Goal: Information Seeking & Learning: Learn about a topic

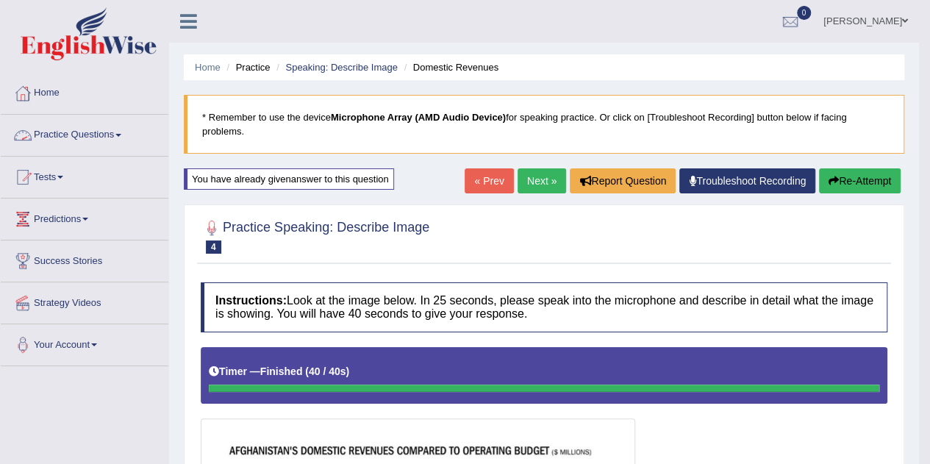
click at [121, 134] on span at bounding box center [118, 135] width 6 height 3
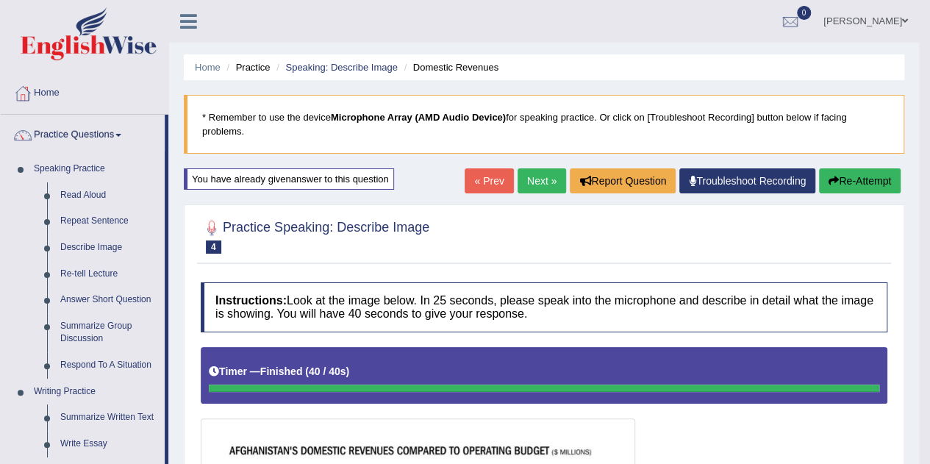
click at [90, 197] on link "Read Aloud" at bounding box center [109, 195] width 111 height 26
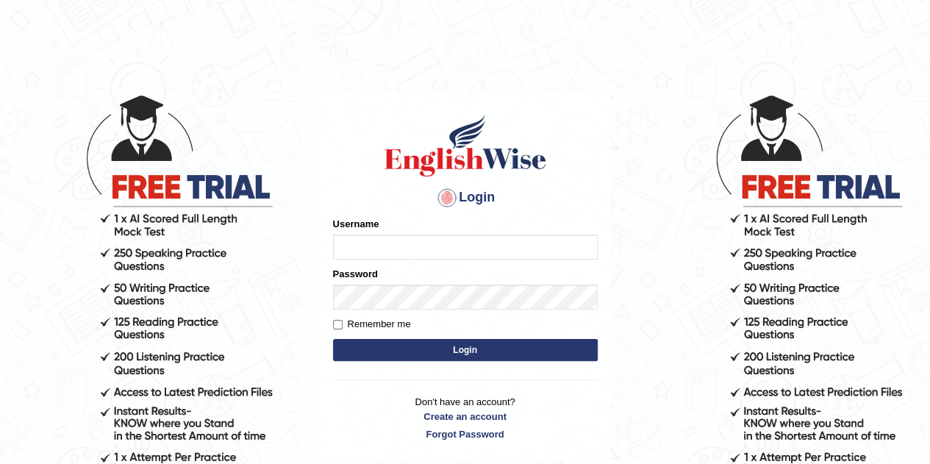
type input "eduardo_pte"
click at [433, 353] on button "Login" at bounding box center [465, 350] width 265 height 22
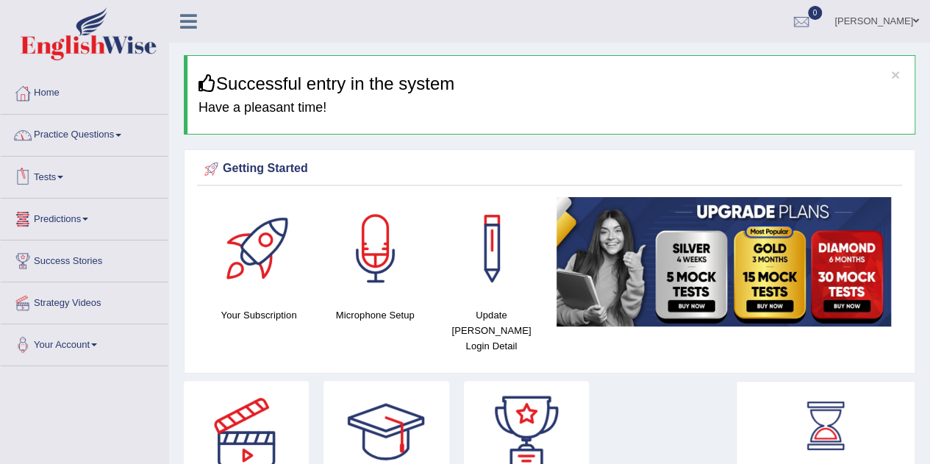
click at [73, 132] on link "Practice Questions" at bounding box center [85, 133] width 168 height 37
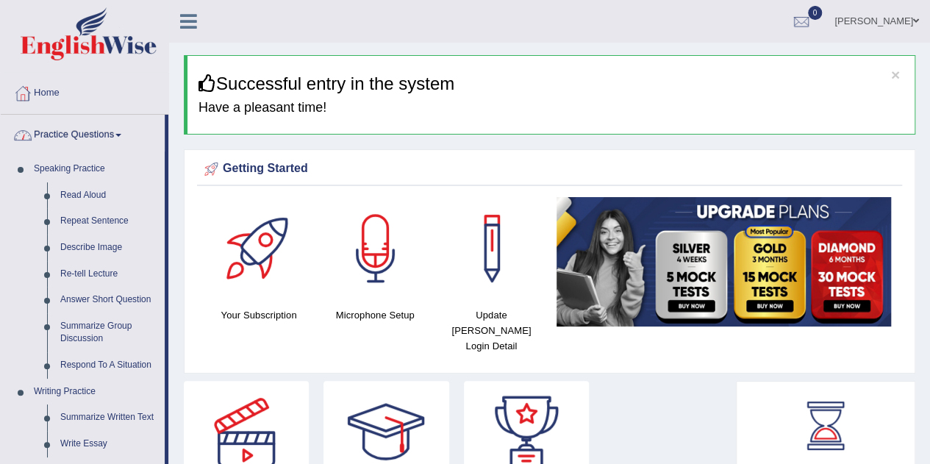
click at [80, 190] on link "Read Aloud" at bounding box center [109, 195] width 111 height 26
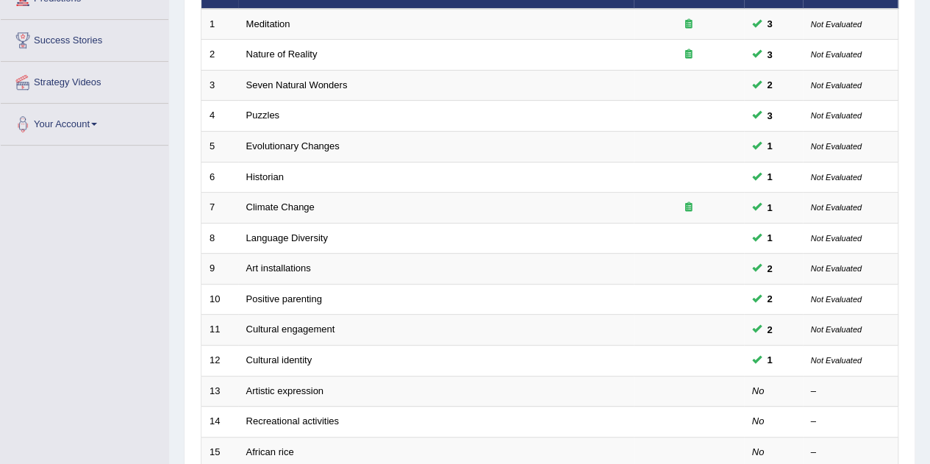
scroll to position [147, 0]
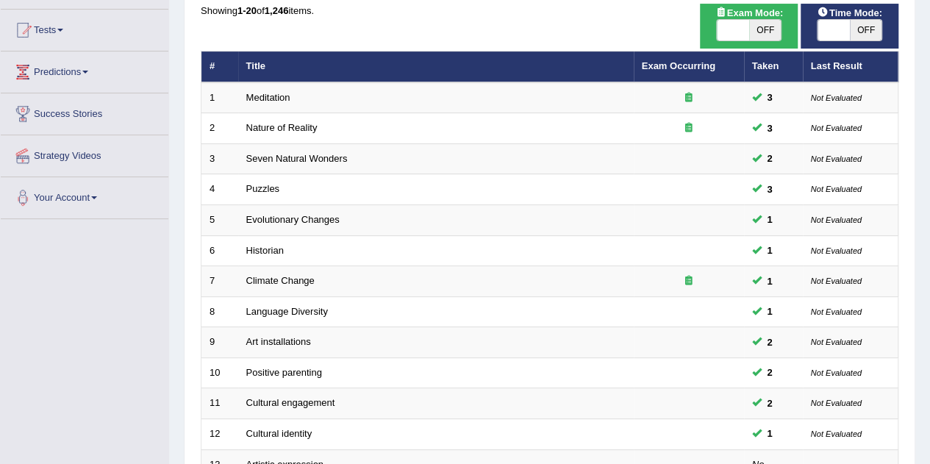
click at [290, 368] on link "Positive parenting" at bounding box center [284, 372] width 76 height 11
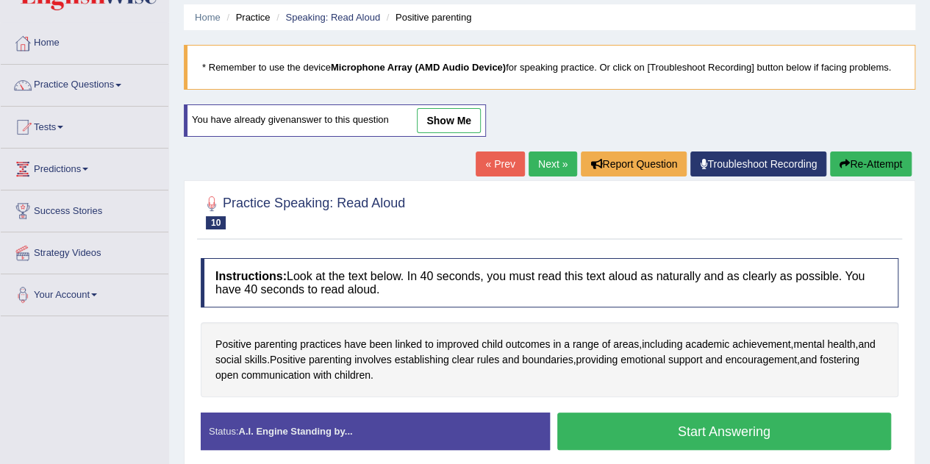
scroll to position [73, 0]
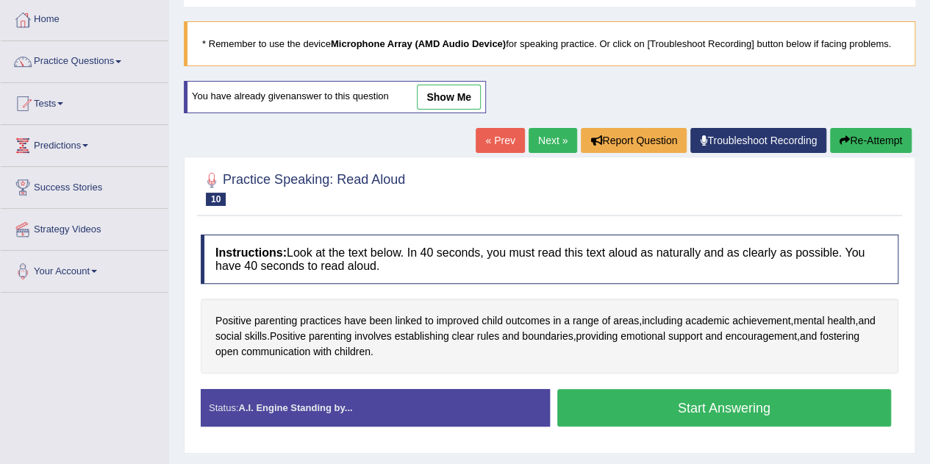
click at [437, 95] on link "show me" at bounding box center [449, 97] width 64 height 25
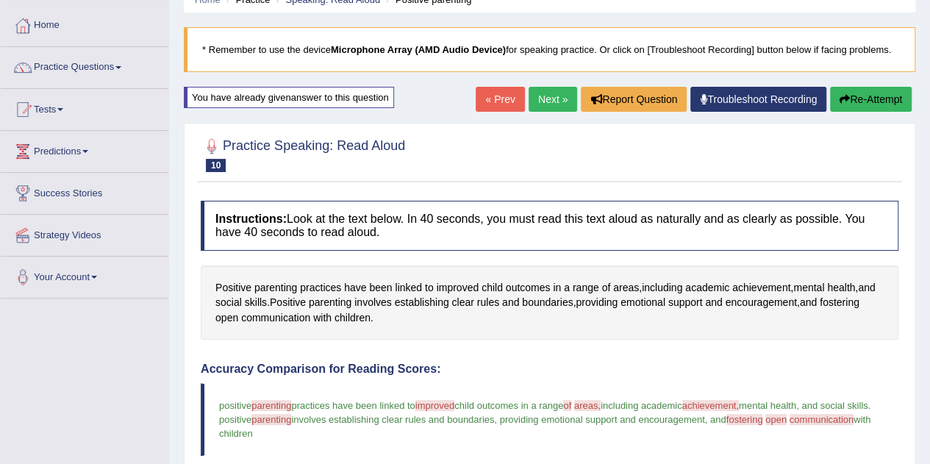
scroll to position [0, 0]
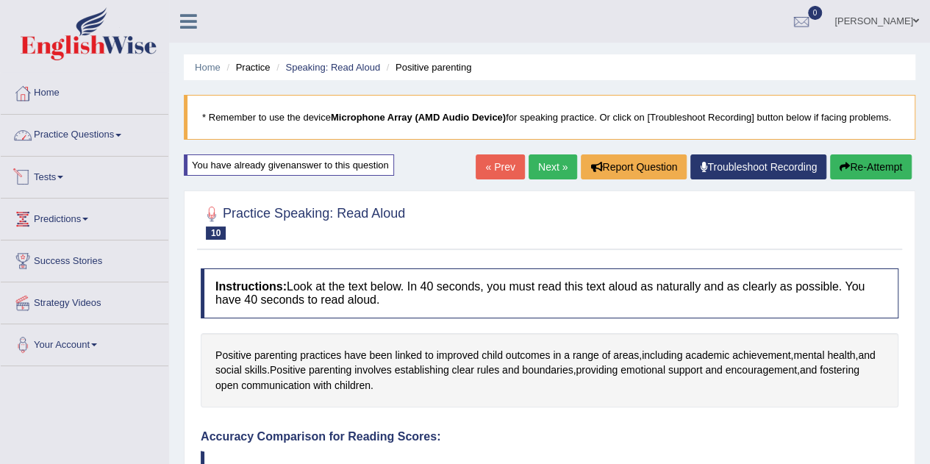
click at [79, 132] on link "Practice Questions" at bounding box center [85, 133] width 168 height 37
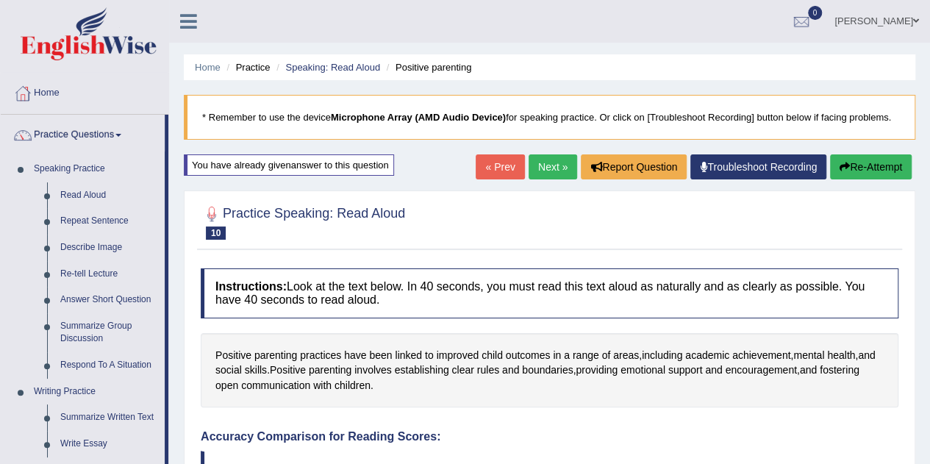
click at [103, 245] on link "Describe Image" at bounding box center [109, 247] width 111 height 26
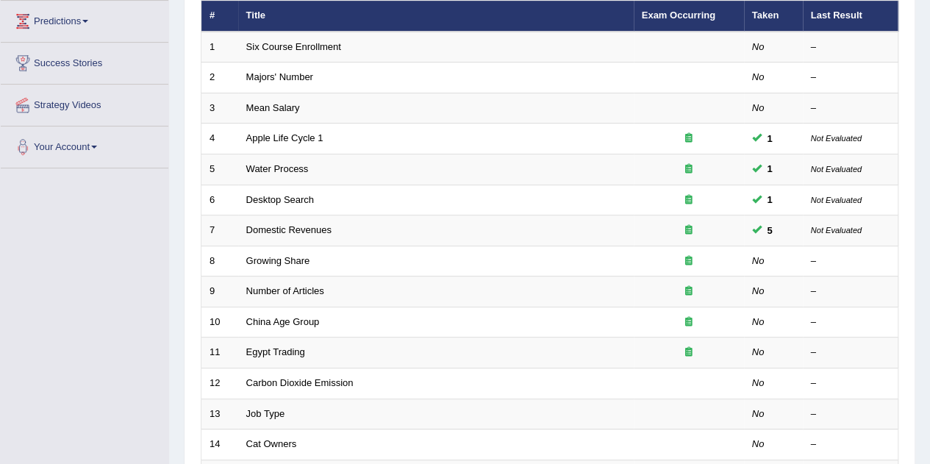
scroll to position [220, 0]
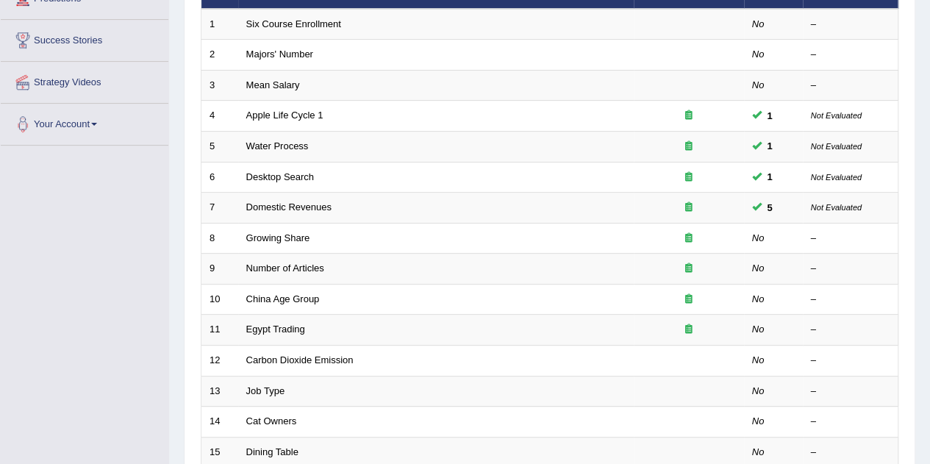
click at [296, 110] on link "Apple Life Cycle 1" at bounding box center [284, 115] width 77 height 11
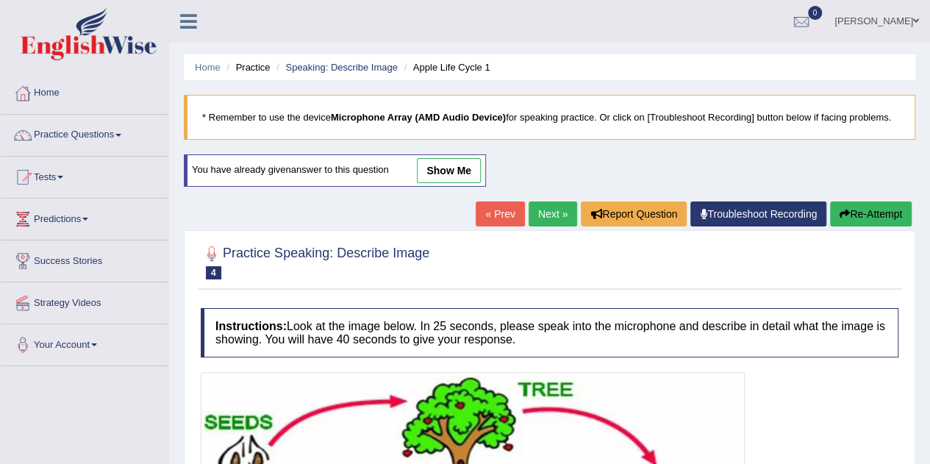
drag, startPoint x: 429, startPoint y: 169, endPoint x: 412, endPoint y: 188, distance: 26.0
click at [429, 169] on link "show me" at bounding box center [449, 170] width 64 height 25
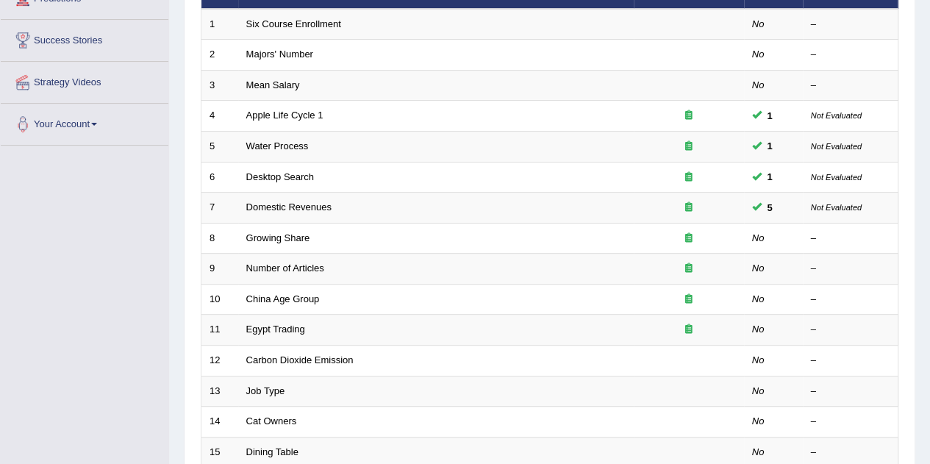
click at [280, 55] on link "Majors' Number" at bounding box center [279, 54] width 67 height 11
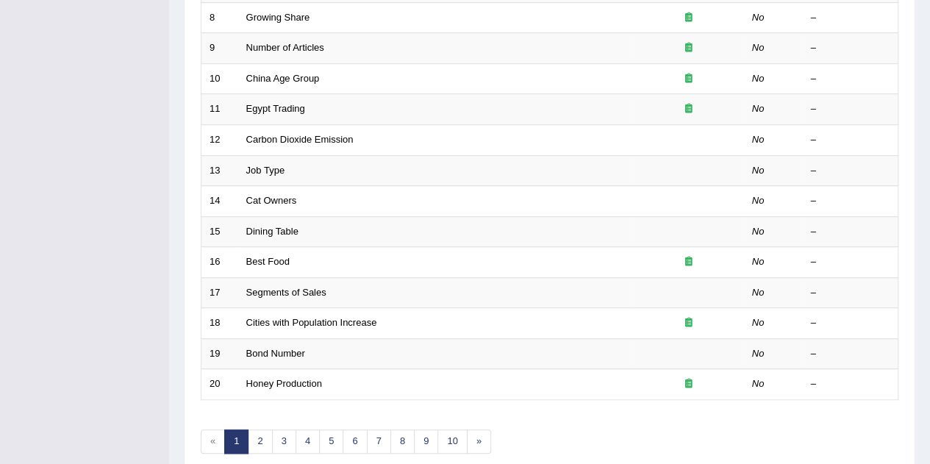
click at [284, 228] on link "Dining Table" at bounding box center [272, 231] width 52 height 11
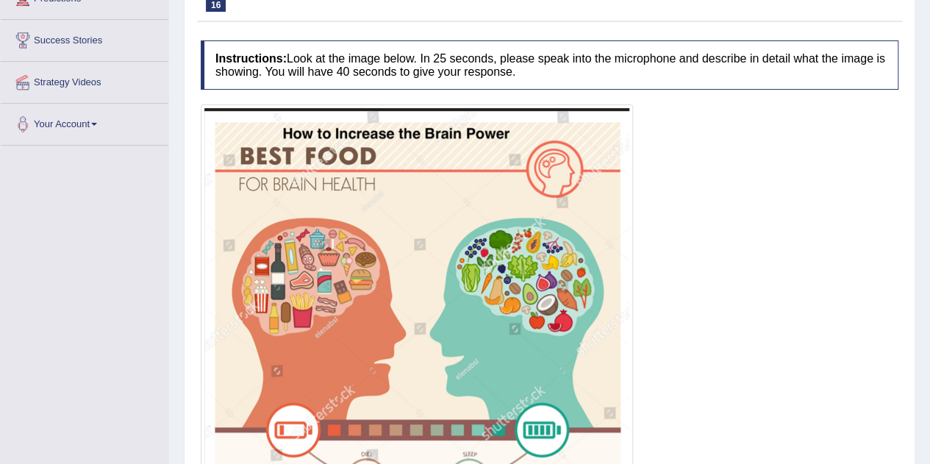
scroll to position [147, 0]
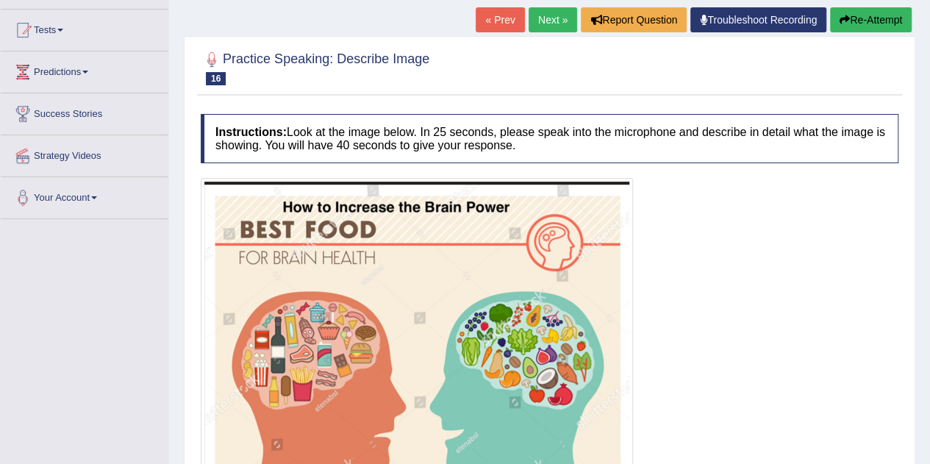
click at [536, 18] on link "Next »" at bounding box center [552, 19] width 49 height 25
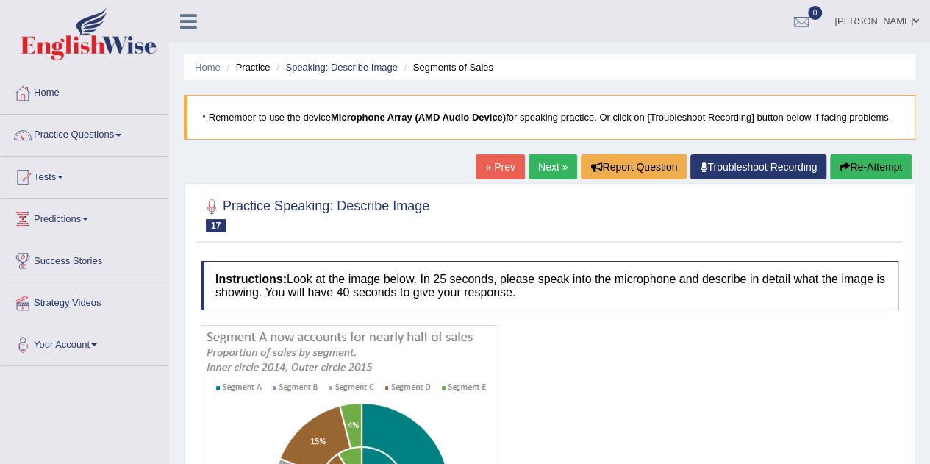
click at [557, 170] on link "Next »" at bounding box center [552, 166] width 49 height 25
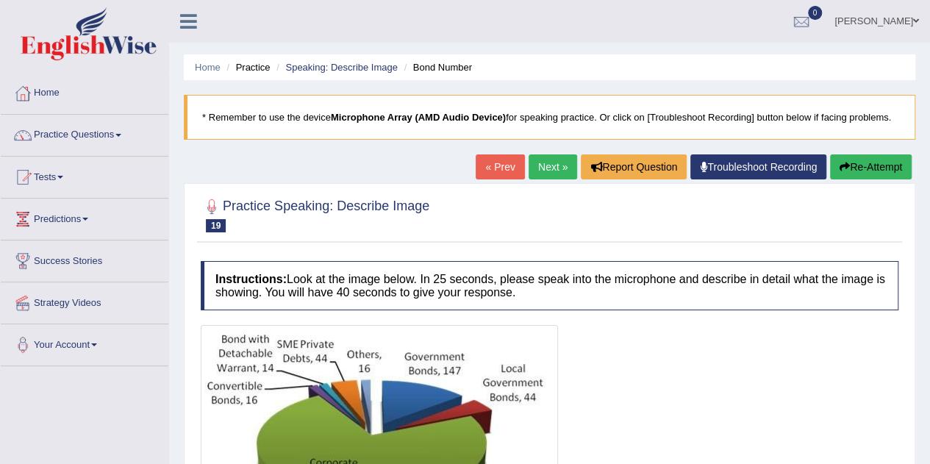
click at [550, 172] on link "Next »" at bounding box center [552, 166] width 49 height 25
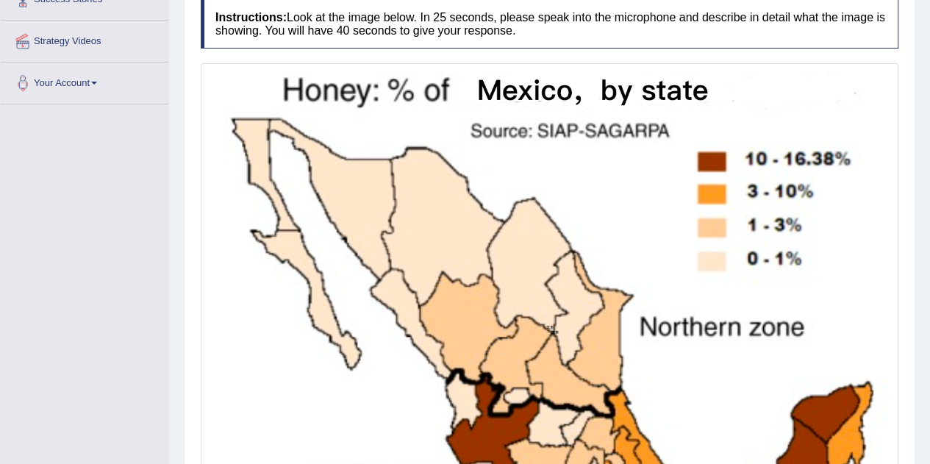
scroll to position [147, 0]
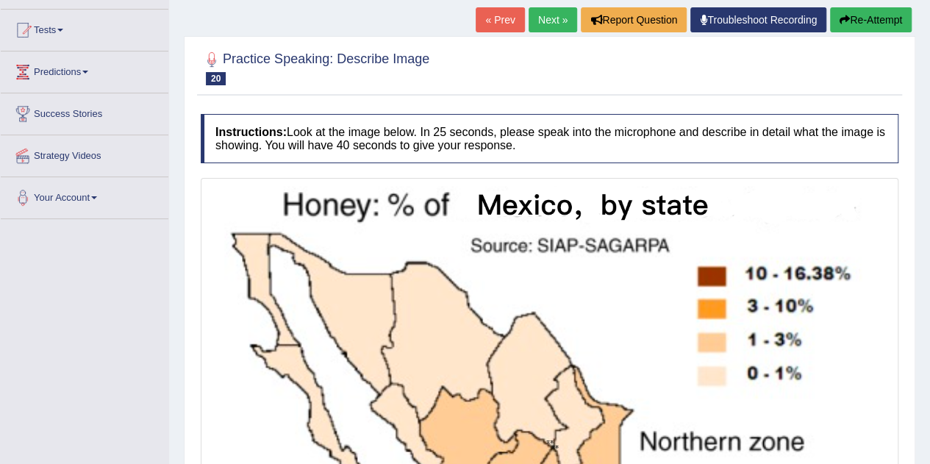
click at [536, 20] on link "Next »" at bounding box center [552, 19] width 49 height 25
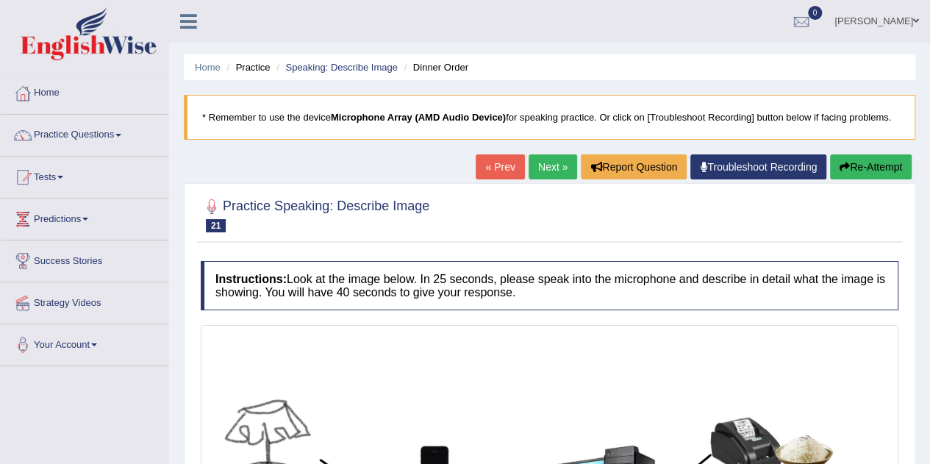
click at [542, 162] on link "Next »" at bounding box center [552, 166] width 49 height 25
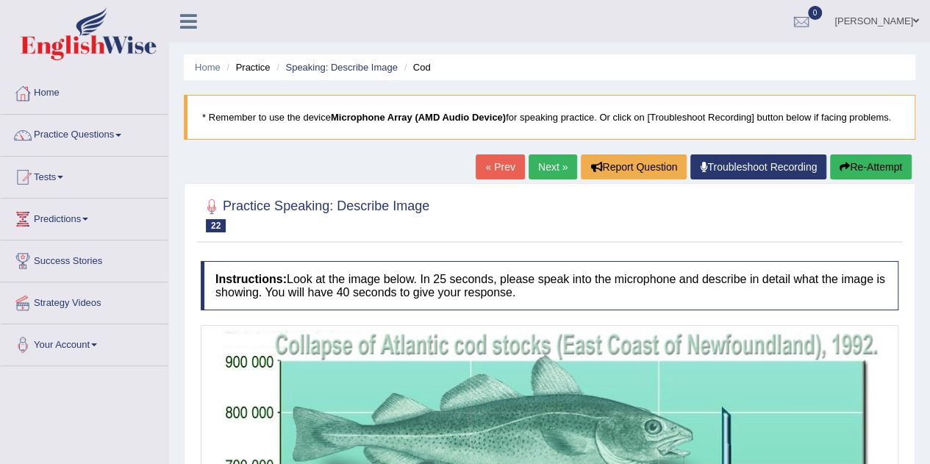
click at [325, 68] on link "Speaking: Describe Image" at bounding box center [341, 67] width 112 height 11
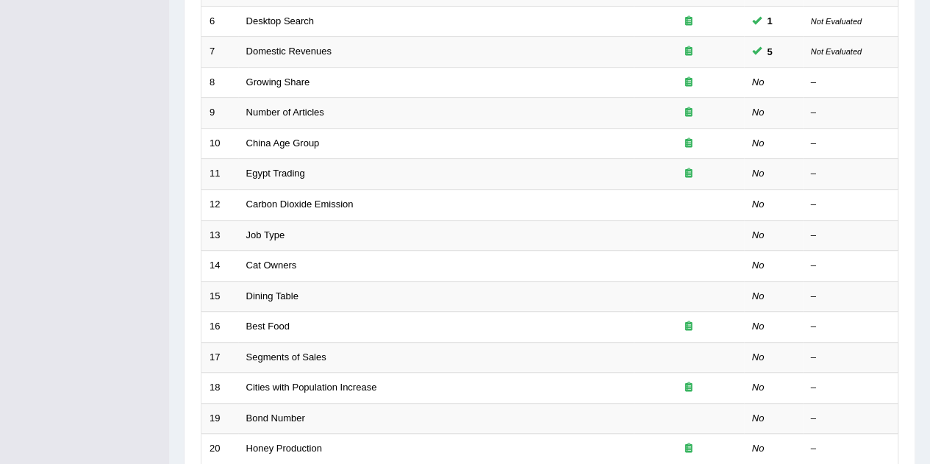
scroll to position [441, 0]
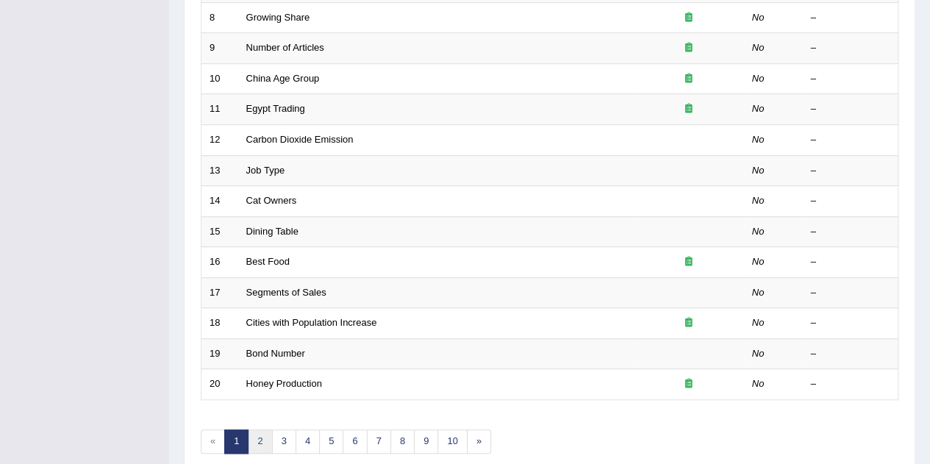
click at [262, 429] on link "2" at bounding box center [260, 441] width 24 height 24
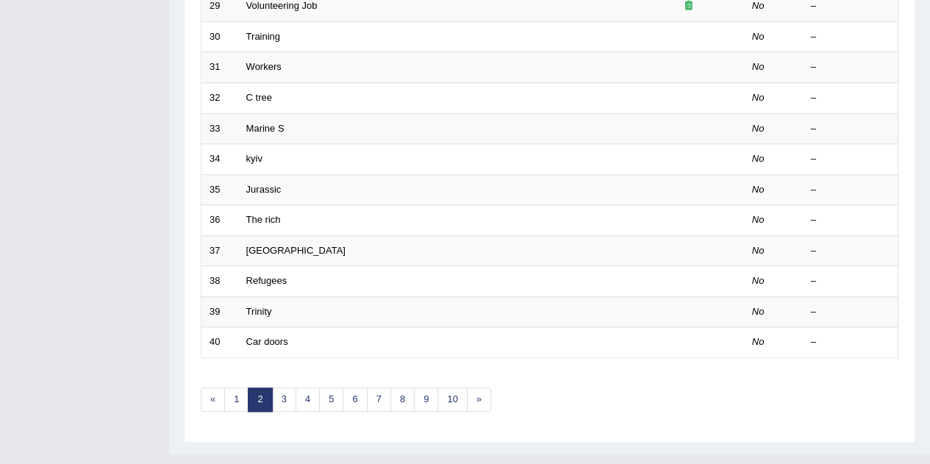
scroll to position [502, 0]
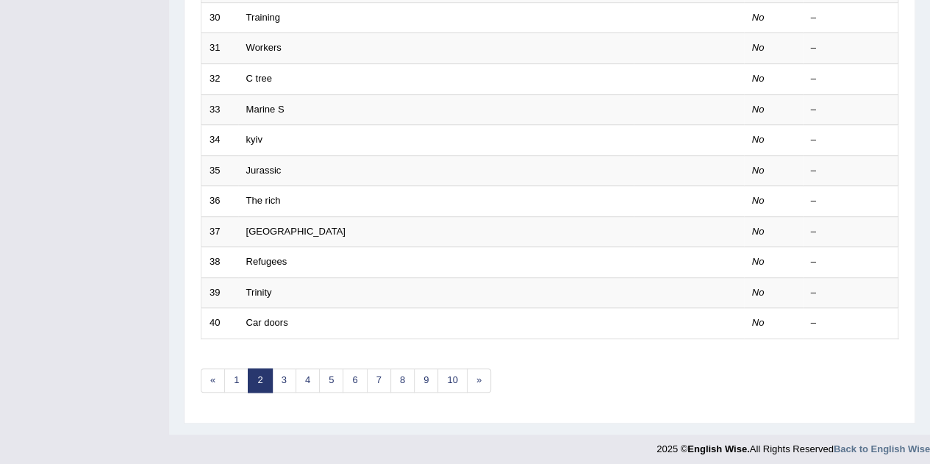
click at [257, 290] on link "Trinity" at bounding box center [259, 292] width 26 height 11
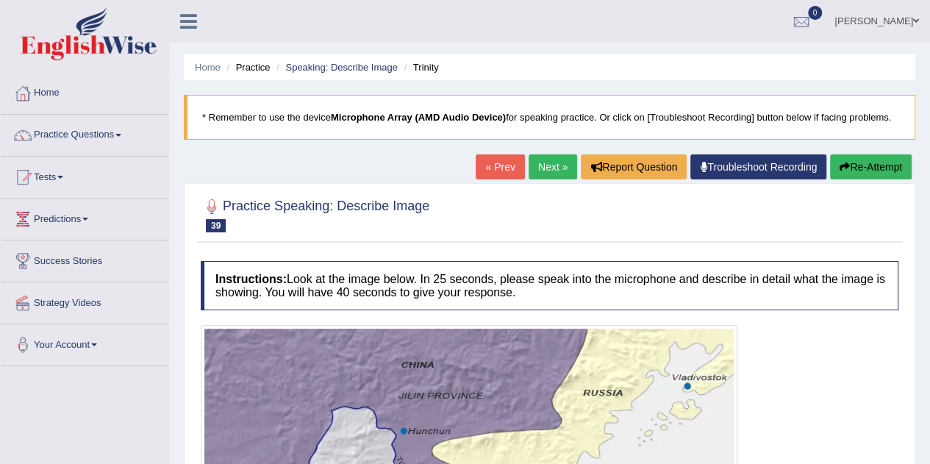
click at [565, 168] on link "Next »" at bounding box center [552, 166] width 49 height 25
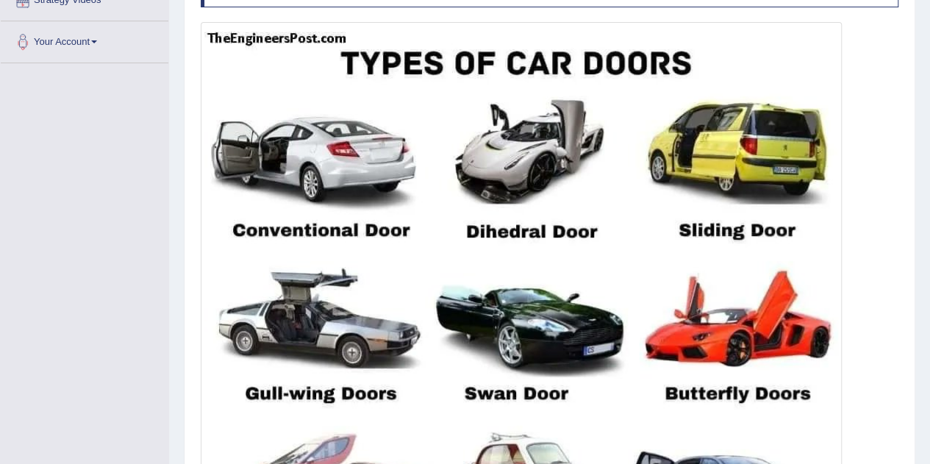
scroll to position [73, 0]
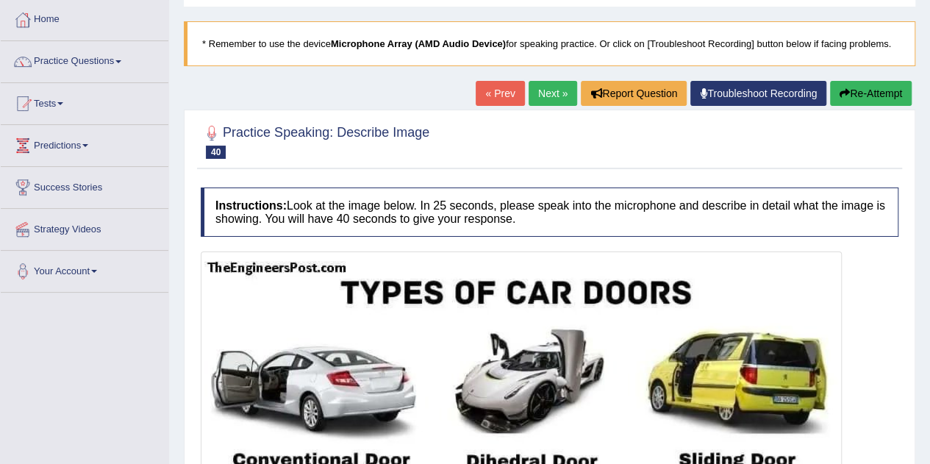
click at [542, 90] on link "Next »" at bounding box center [552, 93] width 49 height 25
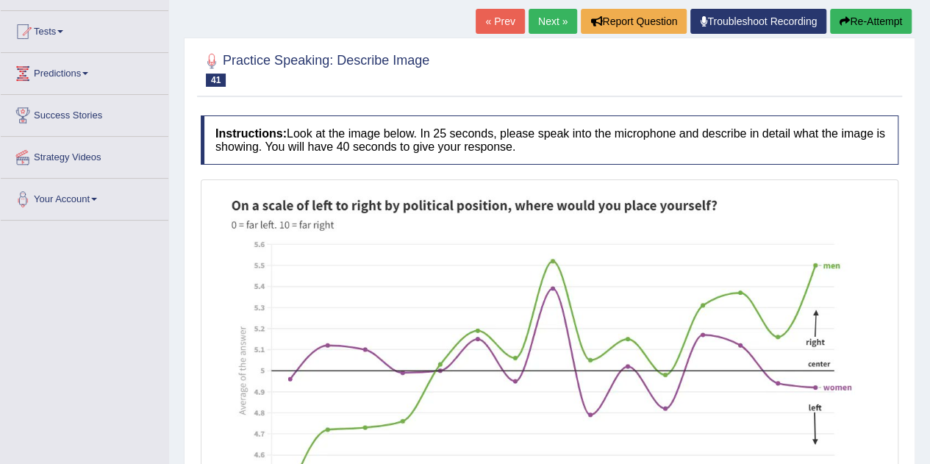
scroll to position [73, 0]
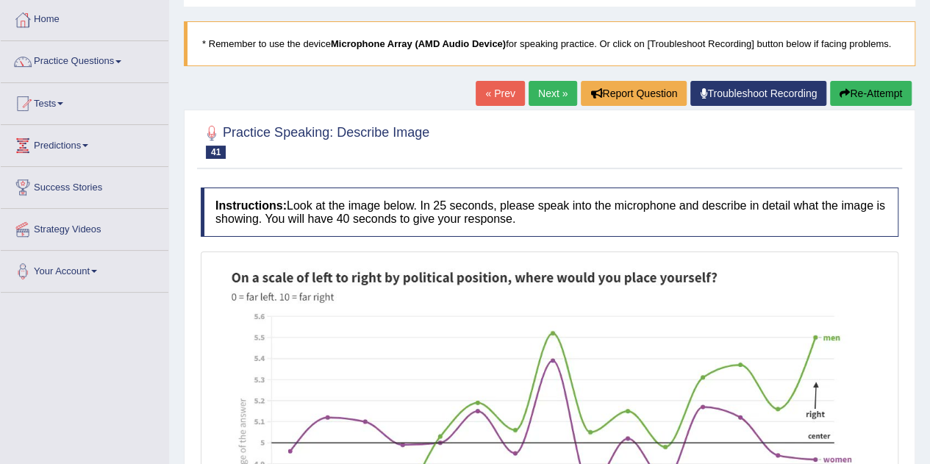
click at [531, 92] on link "Next »" at bounding box center [552, 93] width 49 height 25
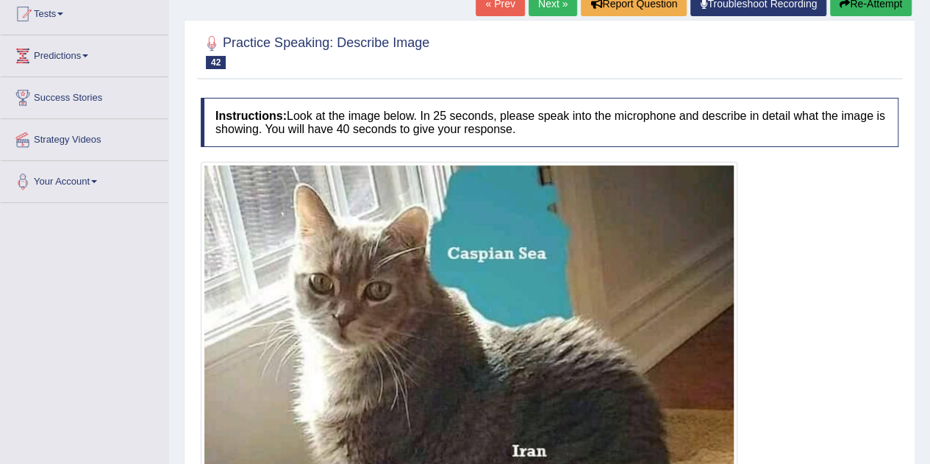
scroll to position [73, 0]
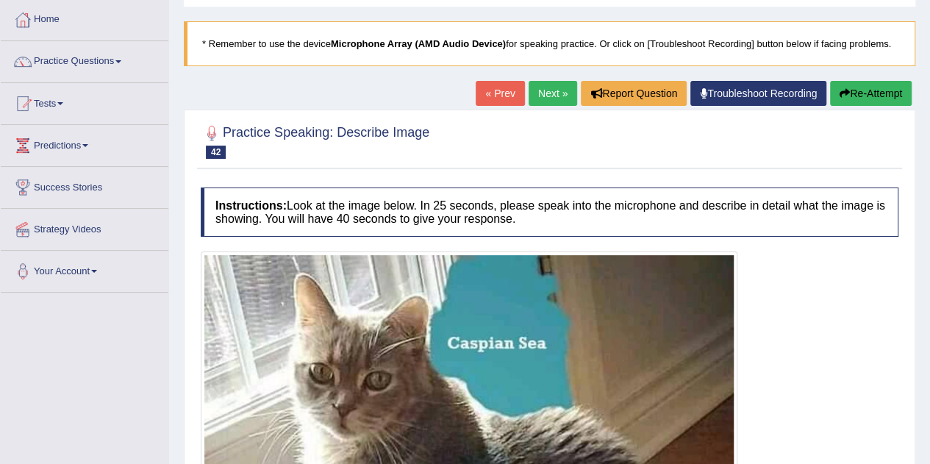
click at [537, 104] on link "Next »" at bounding box center [552, 93] width 49 height 25
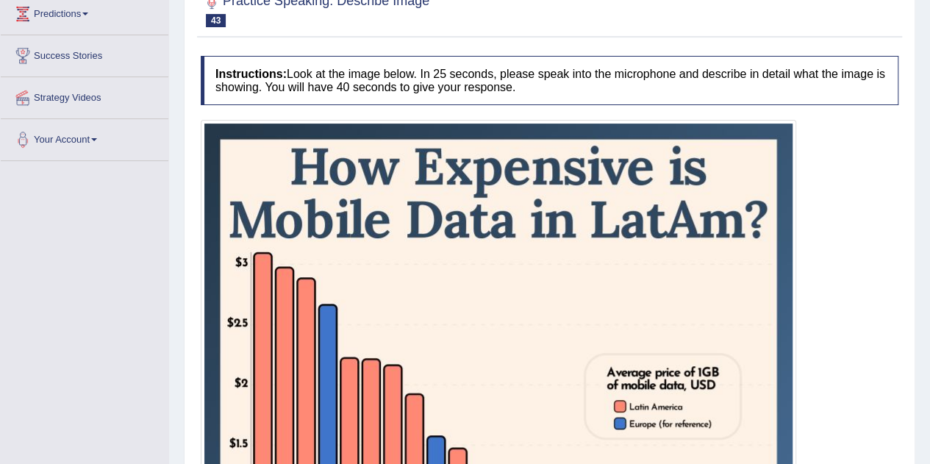
scroll to position [73, 0]
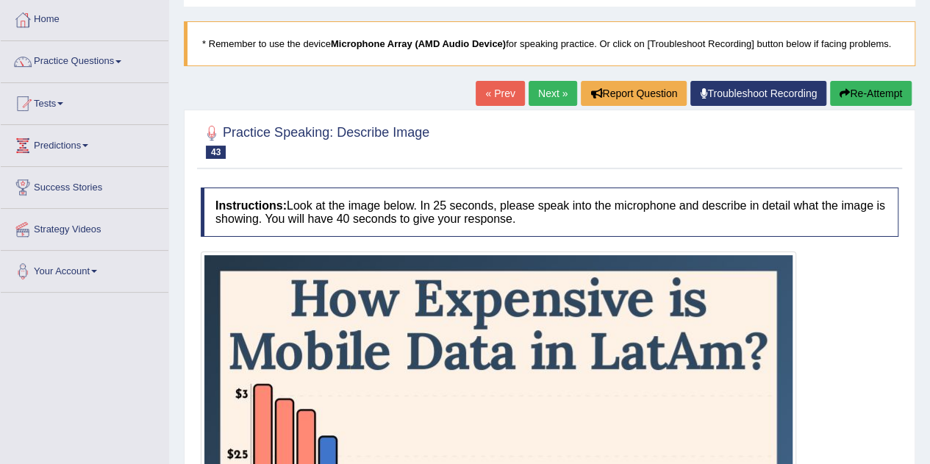
click at [545, 101] on link "Next »" at bounding box center [552, 93] width 49 height 25
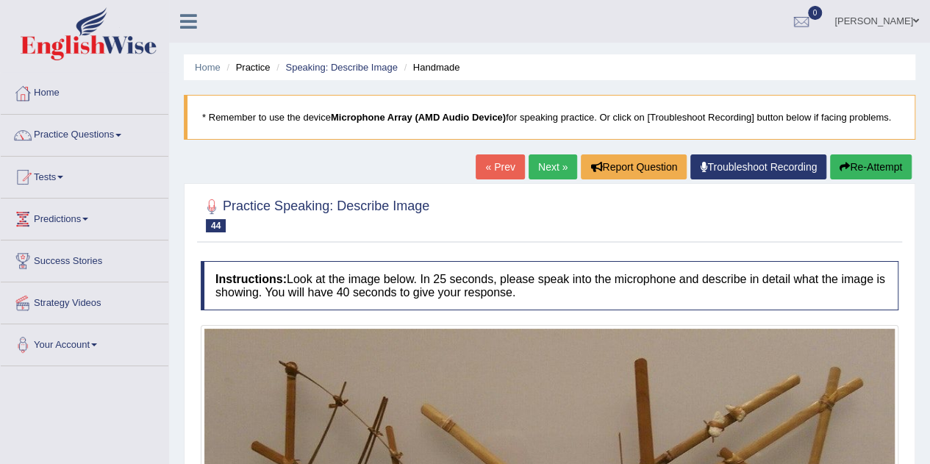
click at [536, 171] on link "Next »" at bounding box center [552, 166] width 49 height 25
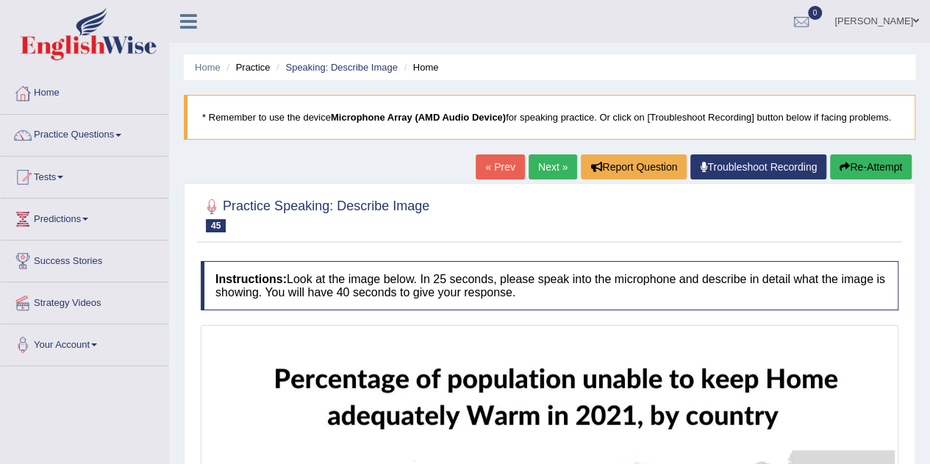
click at [541, 158] on link "Next »" at bounding box center [552, 166] width 49 height 25
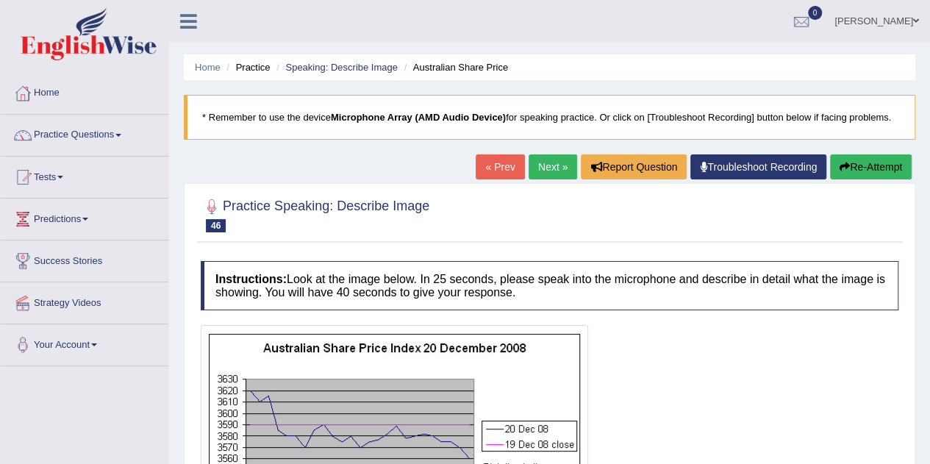
click at [534, 156] on link "Next »" at bounding box center [552, 166] width 49 height 25
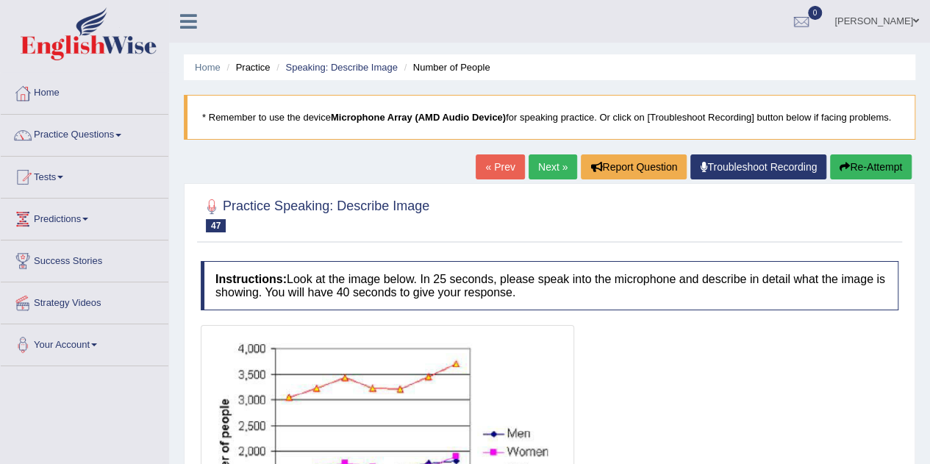
click at [539, 159] on link "Next »" at bounding box center [552, 166] width 49 height 25
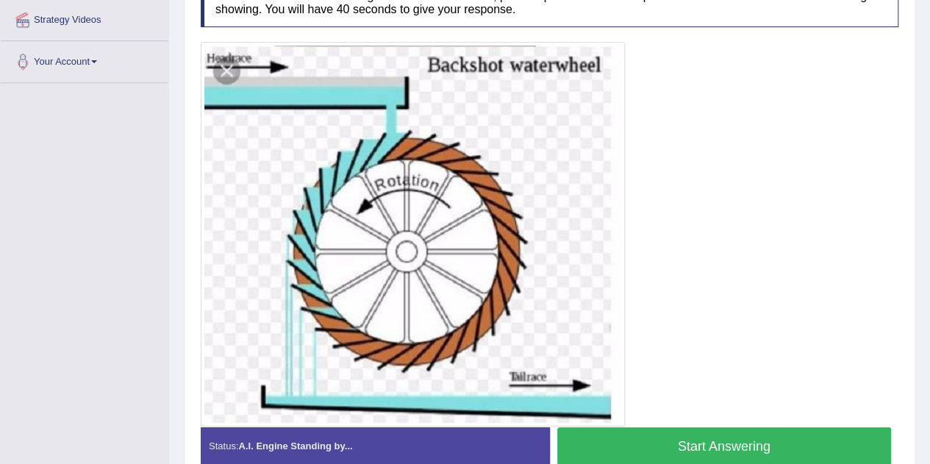
scroll to position [356, 0]
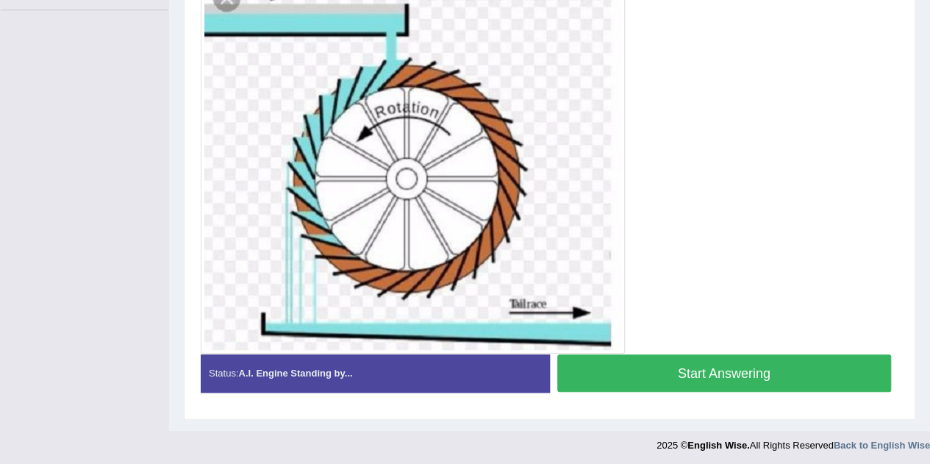
click at [675, 365] on button "Start Answering" at bounding box center [724, 372] width 334 height 37
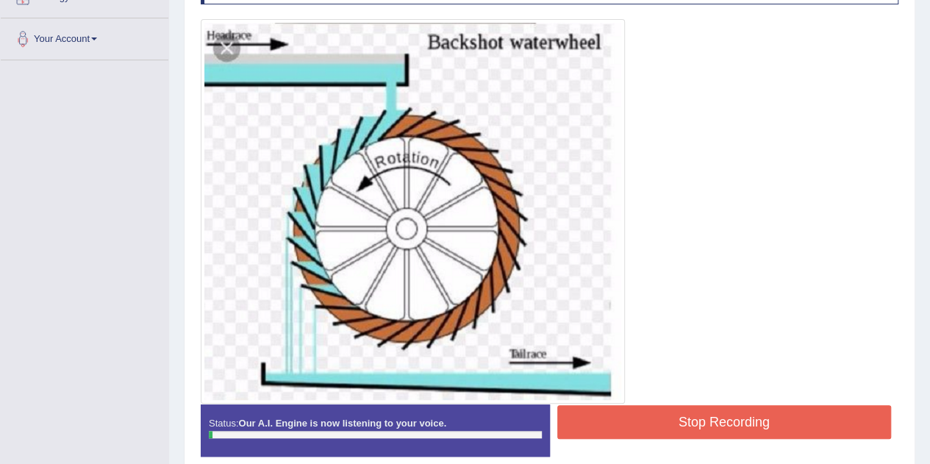
scroll to position [282, 0]
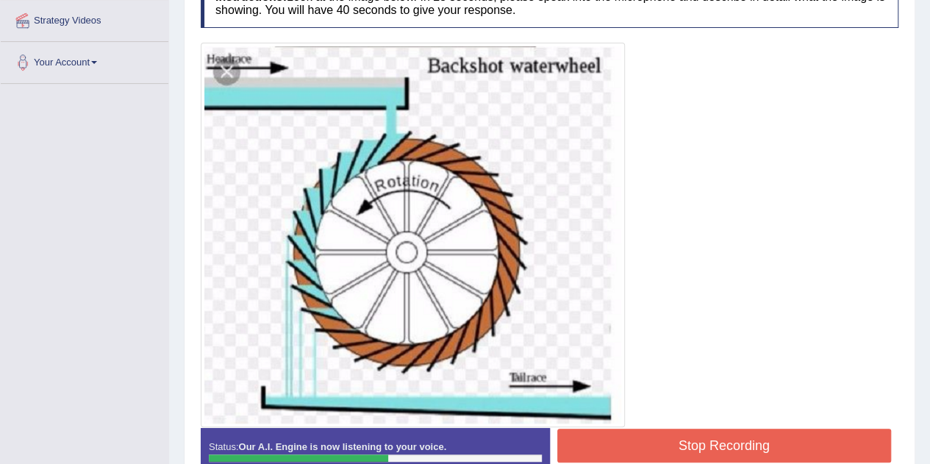
click at [694, 431] on button "Stop Recording" at bounding box center [724, 445] width 334 height 34
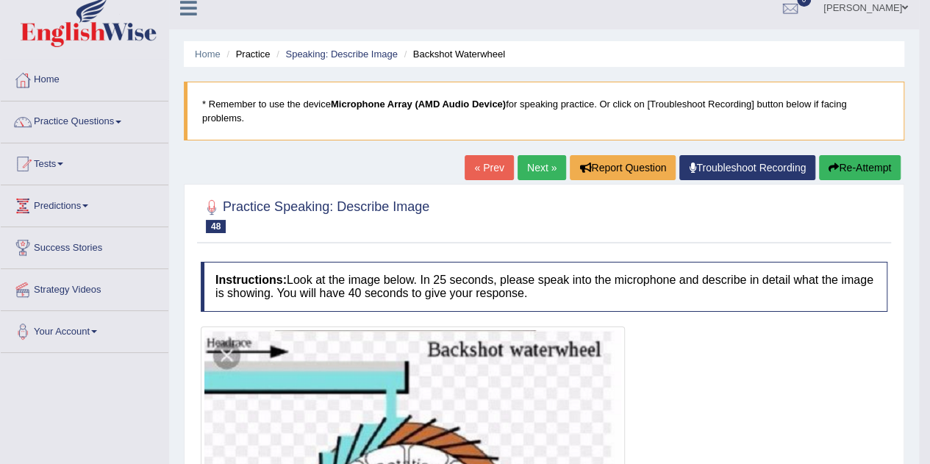
scroll to position [0, 0]
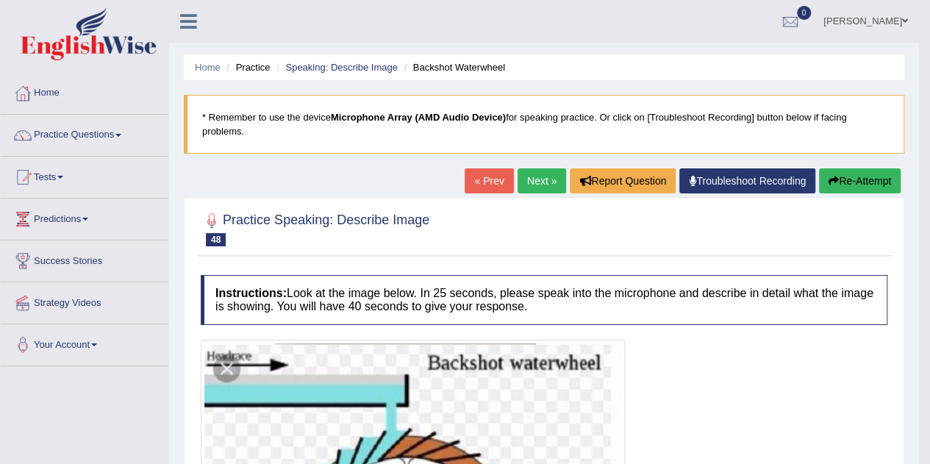
click at [357, 62] on link "Speaking: Describe Image" at bounding box center [341, 67] width 112 height 11
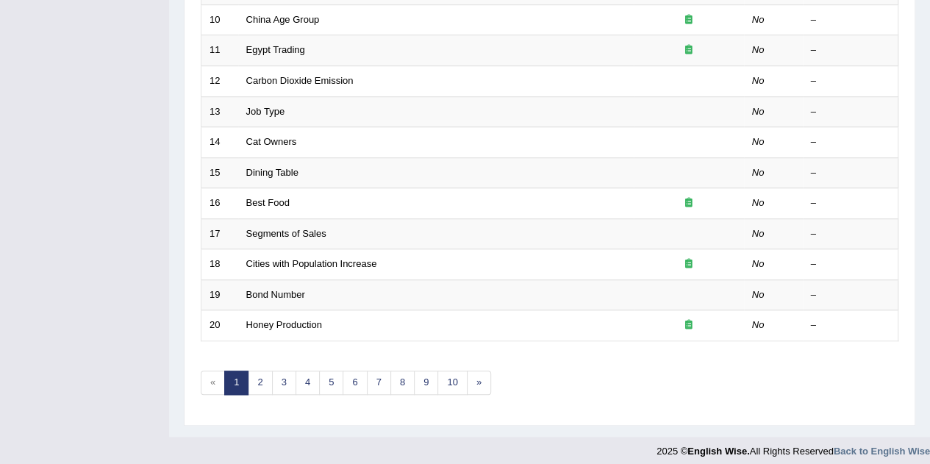
scroll to position [502, 0]
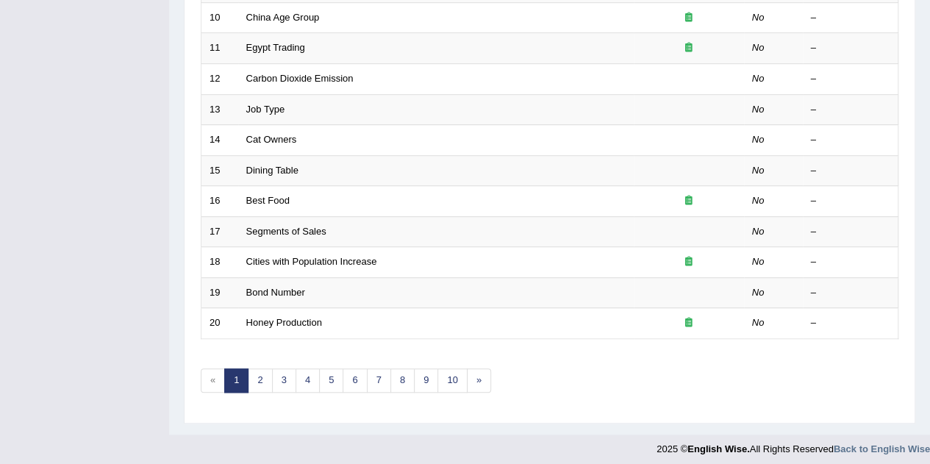
click at [290, 318] on link "Honey Production" at bounding box center [284, 322] width 76 height 11
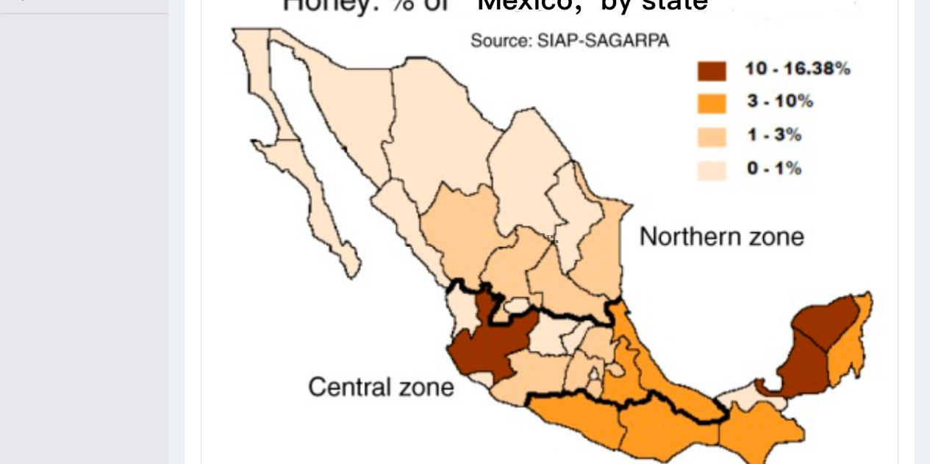
scroll to position [426, 0]
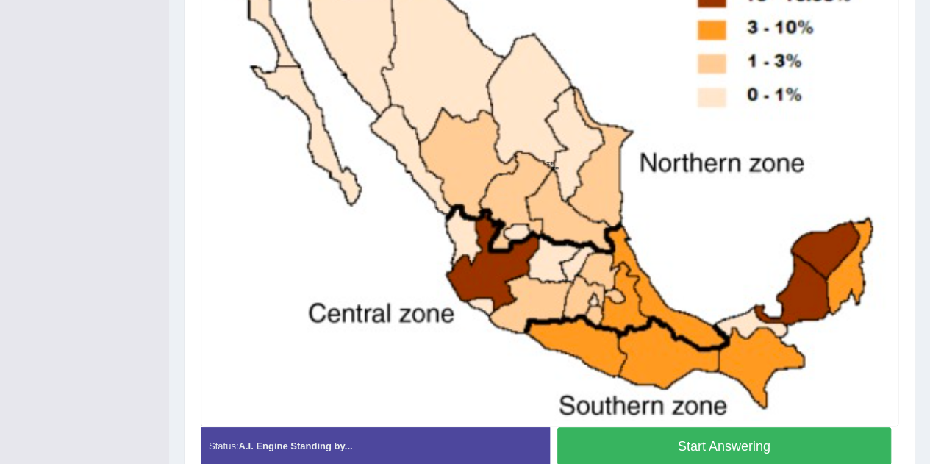
click at [606, 435] on button "Start Answering" at bounding box center [724, 445] width 334 height 37
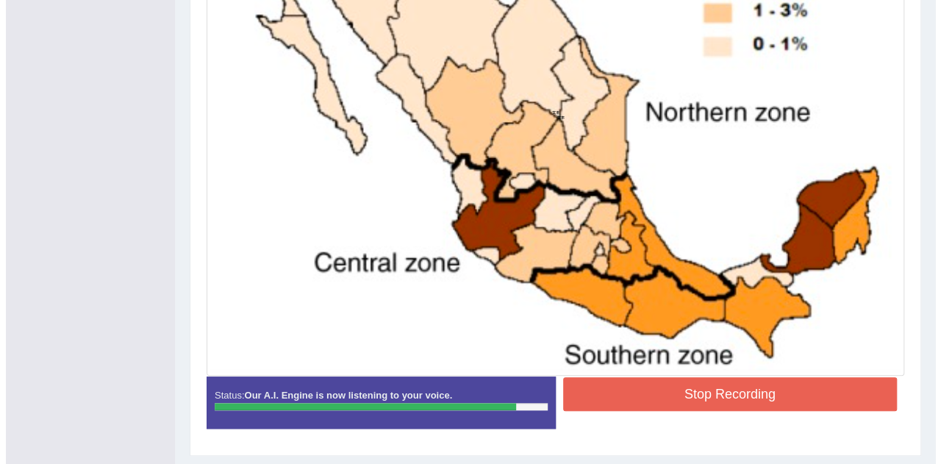
scroll to position [499, 0]
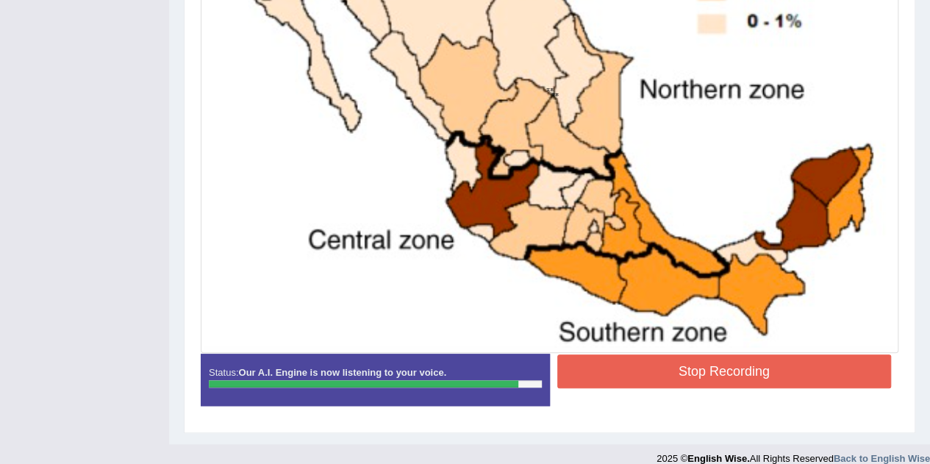
click at [678, 361] on button "Stop Recording" at bounding box center [724, 371] width 334 height 34
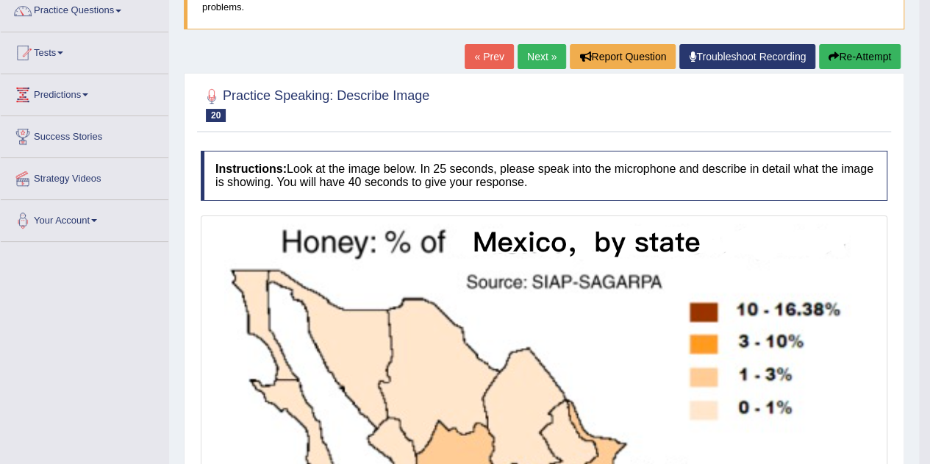
scroll to position [18, 0]
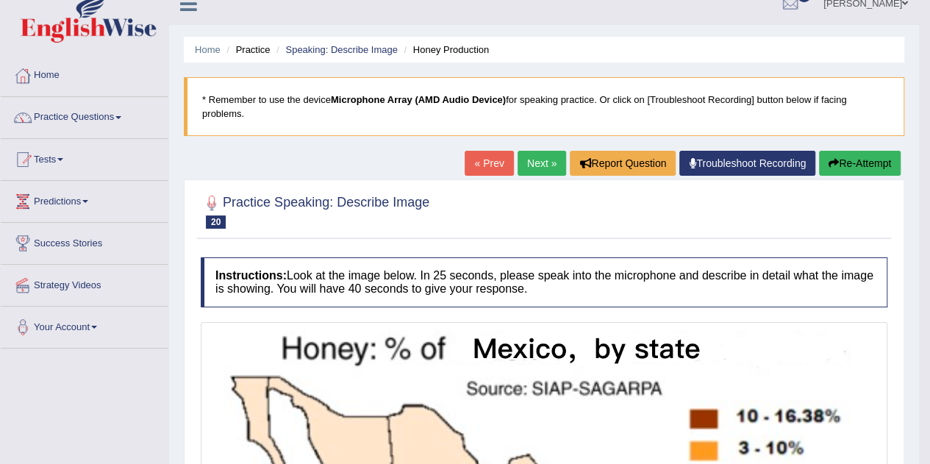
click at [353, 54] on link "Speaking: Describe Image" at bounding box center [341, 49] width 112 height 11
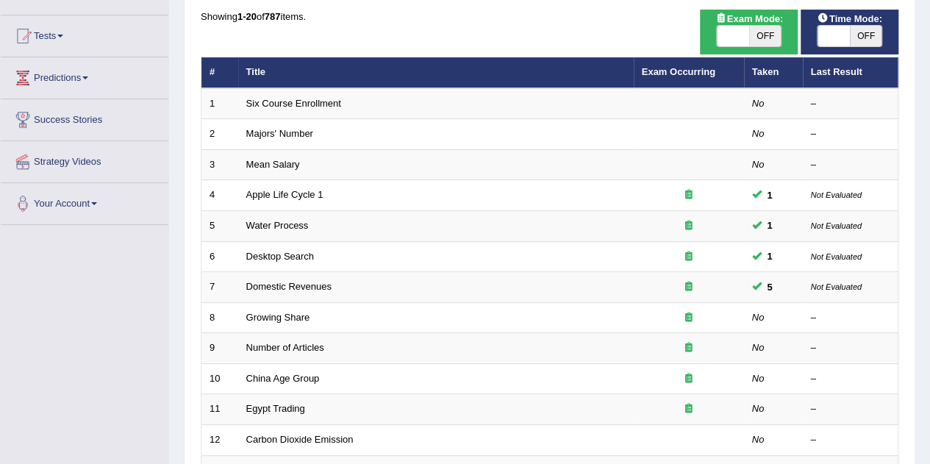
scroll to position [441, 0]
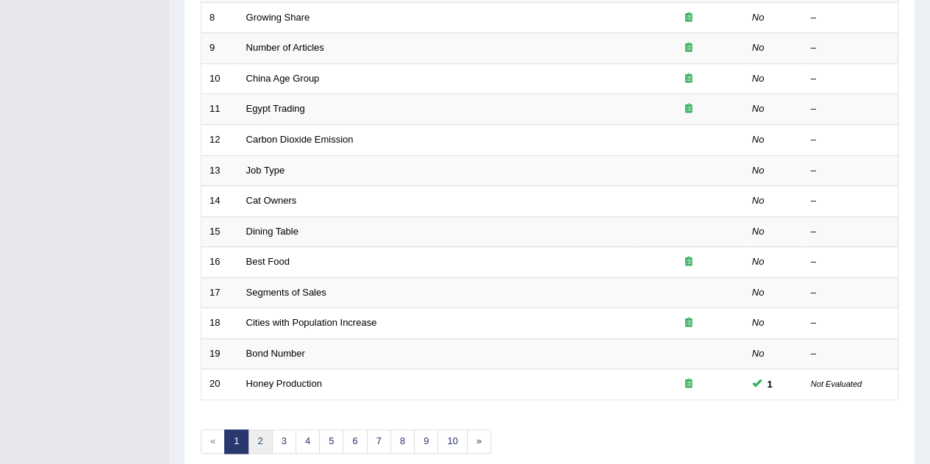
click at [251, 435] on link "2" at bounding box center [260, 441] width 24 height 24
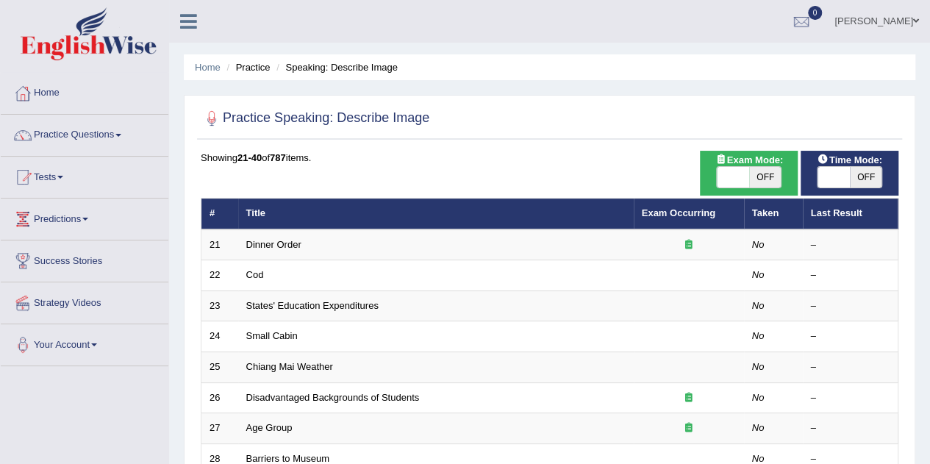
click at [267, 337] on link "Small Cabin" at bounding box center [271, 335] width 51 height 11
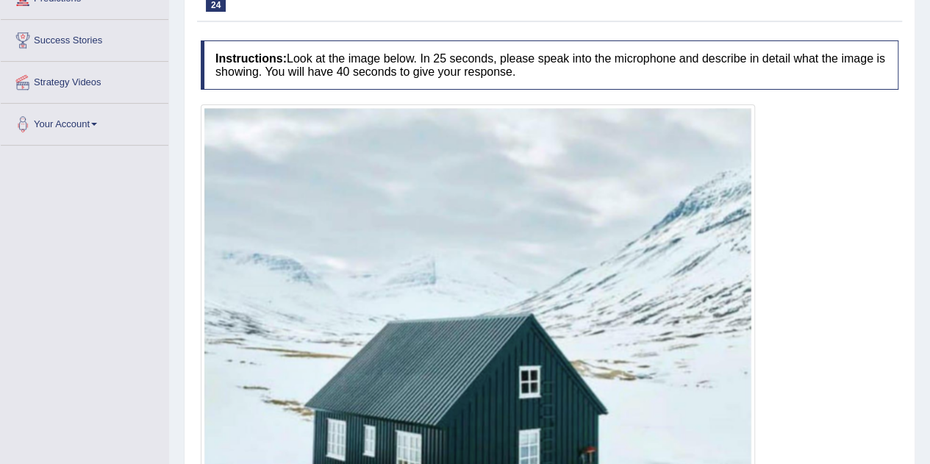
scroll to position [437, 0]
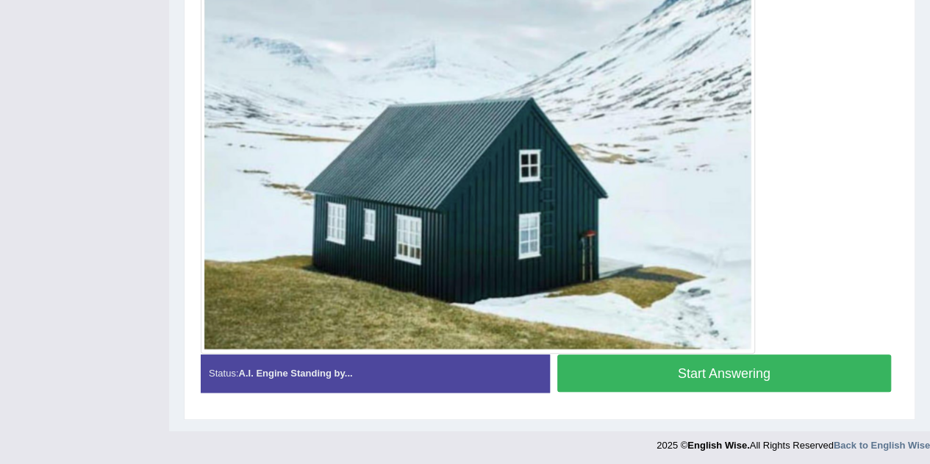
click at [720, 367] on button "Start Answering" at bounding box center [724, 372] width 334 height 37
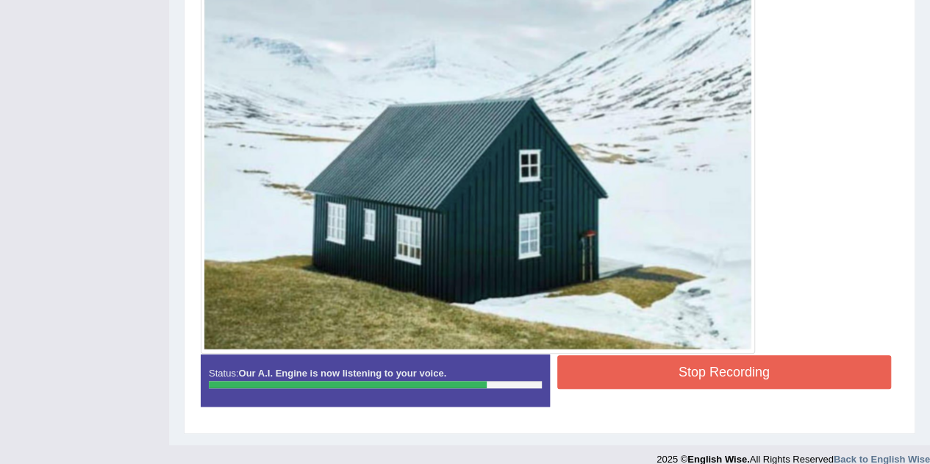
click at [764, 370] on button "Stop Recording" at bounding box center [724, 372] width 334 height 34
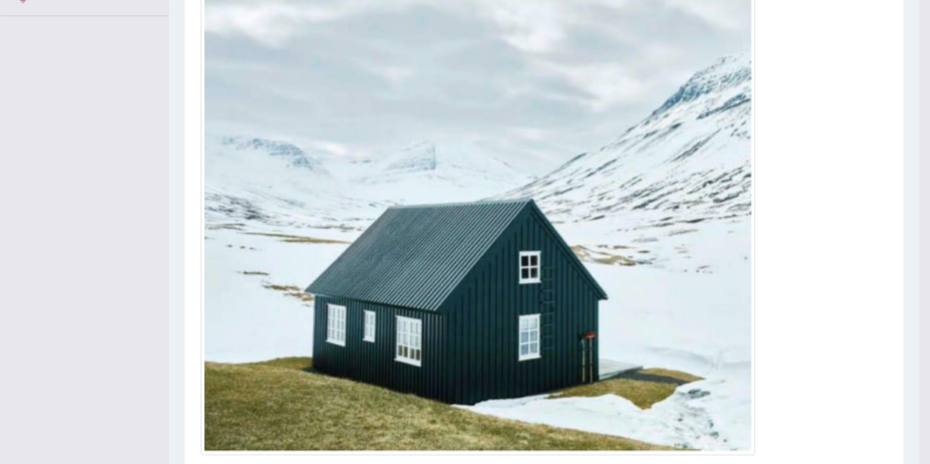
scroll to position [100, 0]
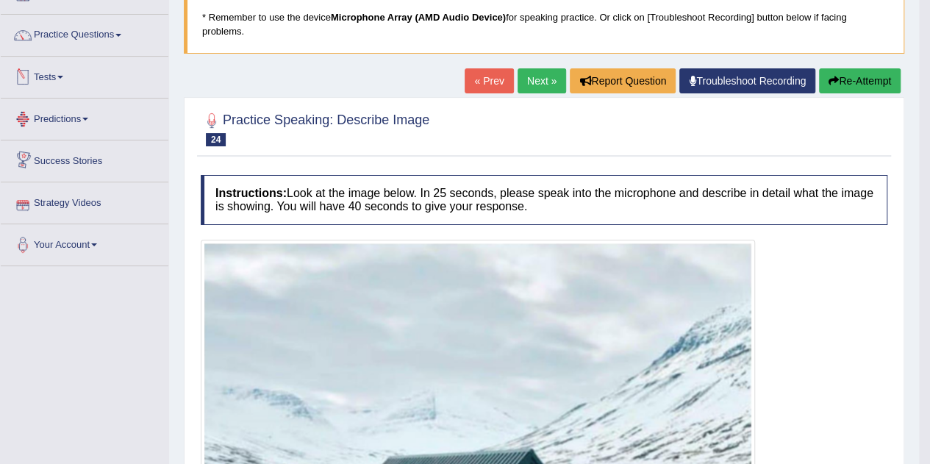
click at [43, 75] on link "Tests" at bounding box center [85, 75] width 168 height 37
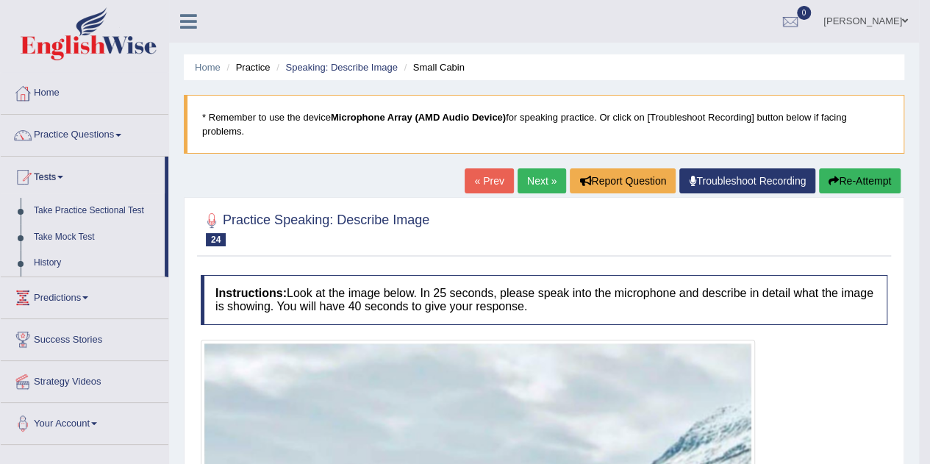
scroll to position [0, 0]
click at [62, 124] on link "Practice Questions" at bounding box center [85, 133] width 168 height 37
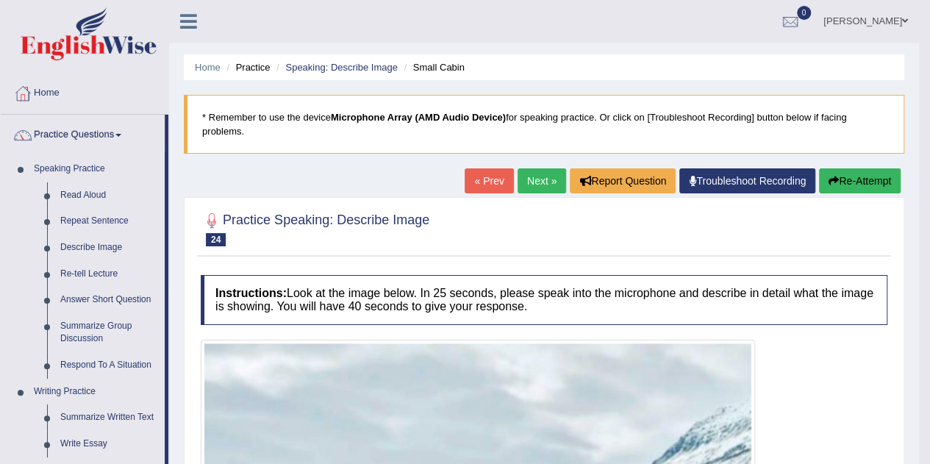
click at [79, 276] on link "Re-tell Lecture" at bounding box center [109, 274] width 111 height 26
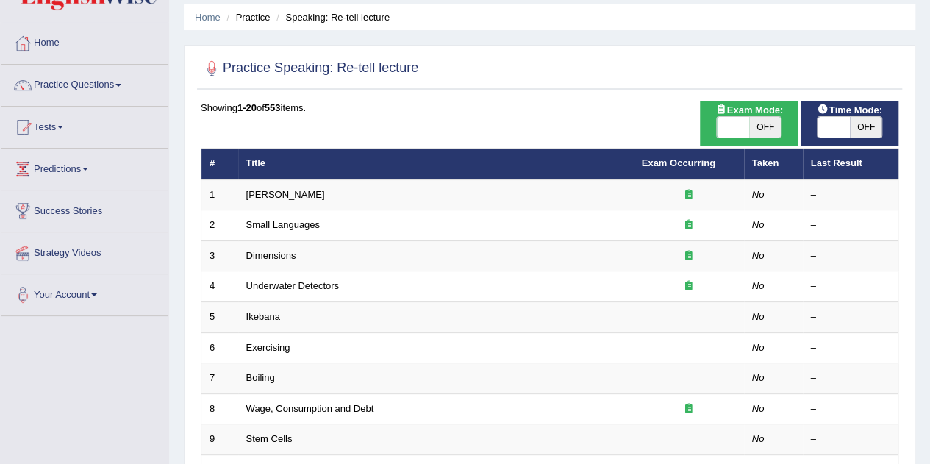
scroll to position [73, 0]
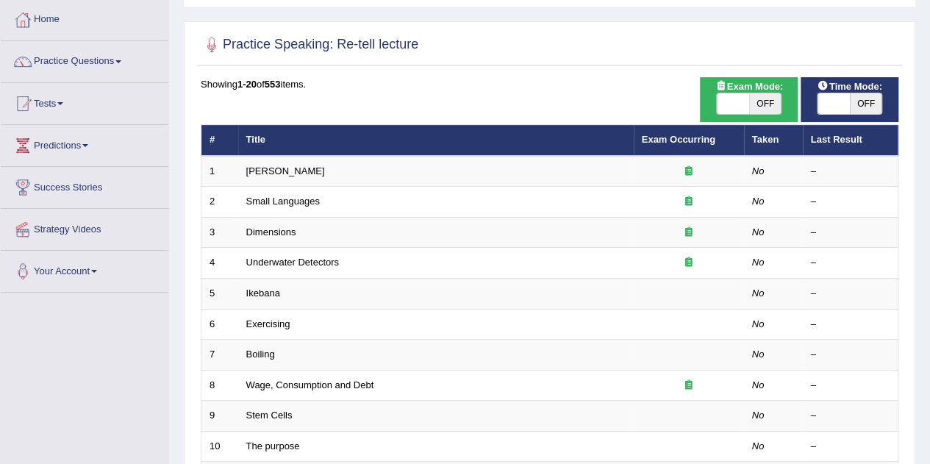
click at [259, 231] on link "Dimensions" at bounding box center [271, 231] width 50 height 11
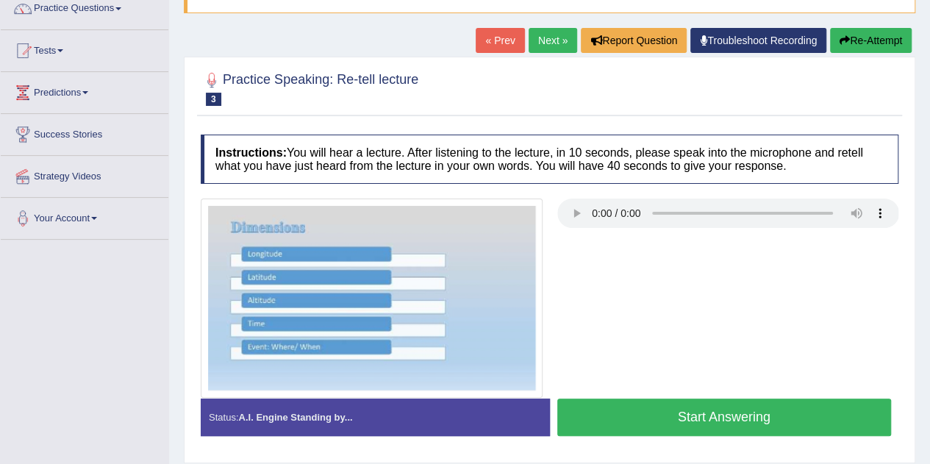
scroll to position [147, 0]
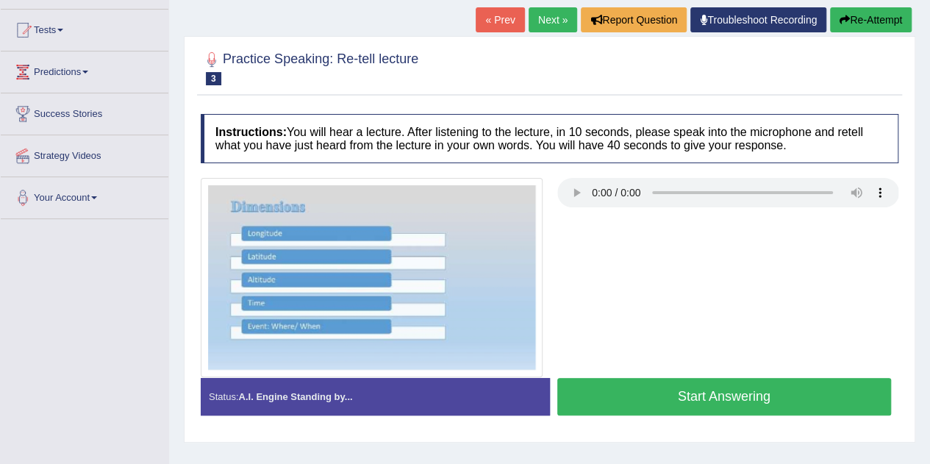
click at [660, 393] on button "Start Answering" at bounding box center [724, 396] width 334 height 37
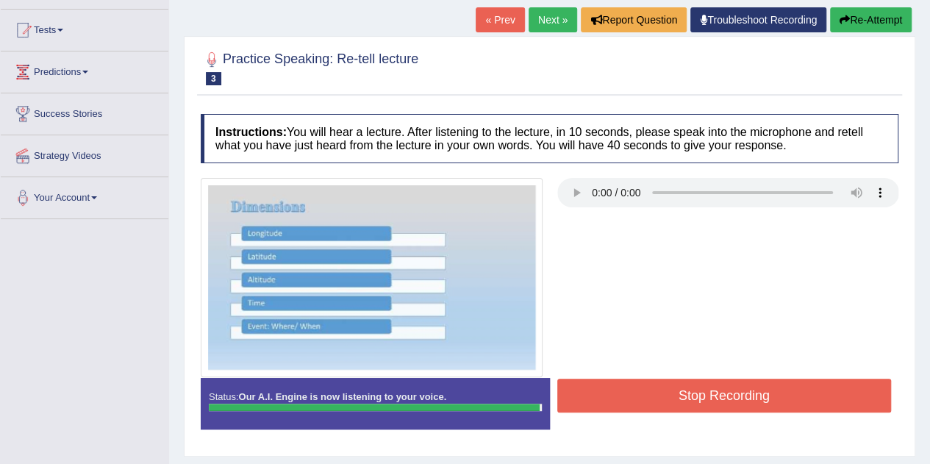
click at [660, 393] on button "Stop Recording" at bounding box center [724, 395] width 334 height 34
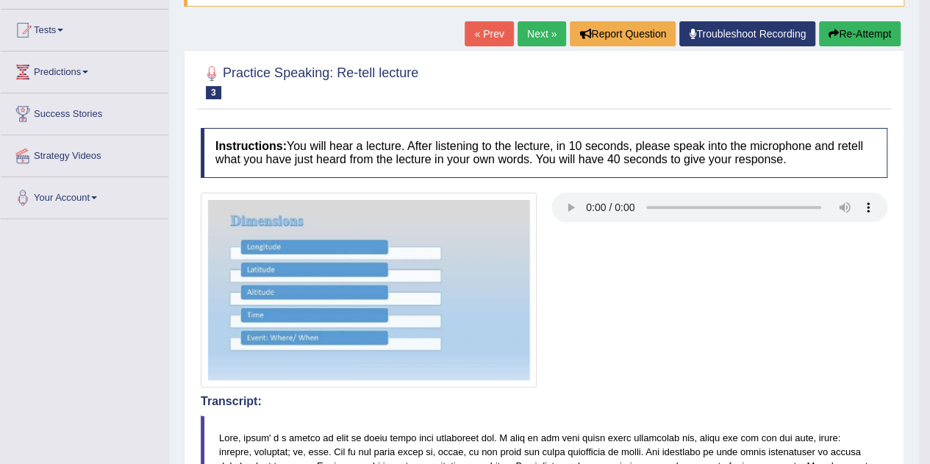
click at [523, 32] on link "Next »" at bounding box center [541, 33] width 49 height 25
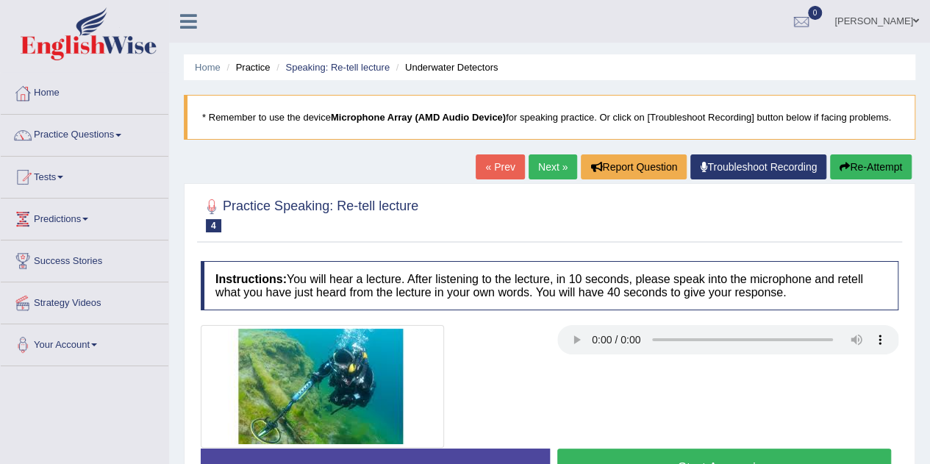
scroll to position [73, 0]
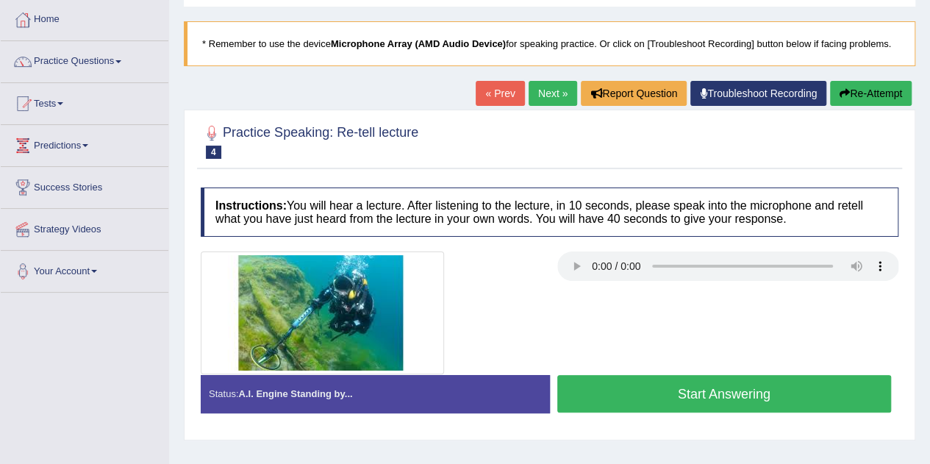
click at [573, 392] on button "Start Answering" at bounding box center [724, 393] width 334 height 37
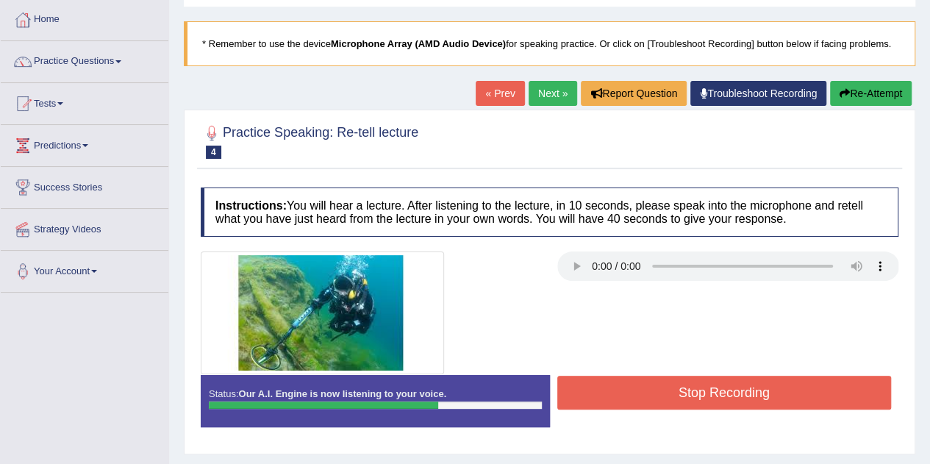
click at [577, 390] on button "Stop Recording" at bounding box center [724, 393] width 334 height 34
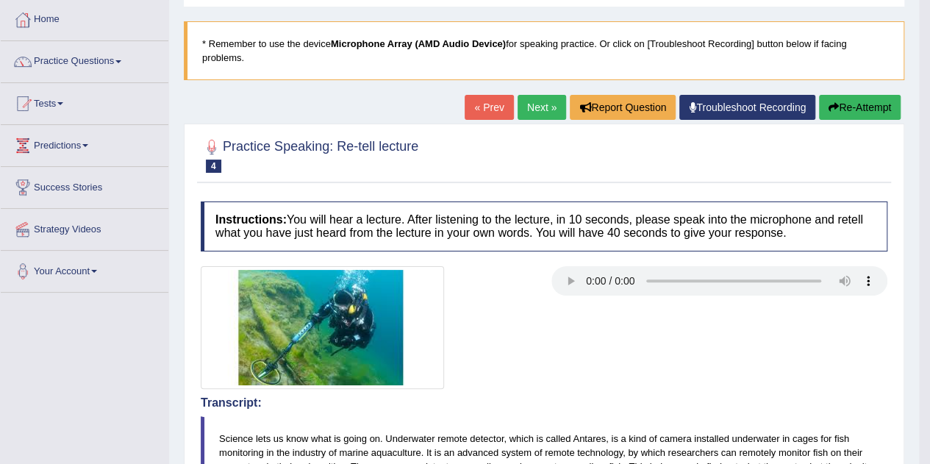
click at [525, 104] on link "Next »" at bounding box center [541, 107] width 49 height 25
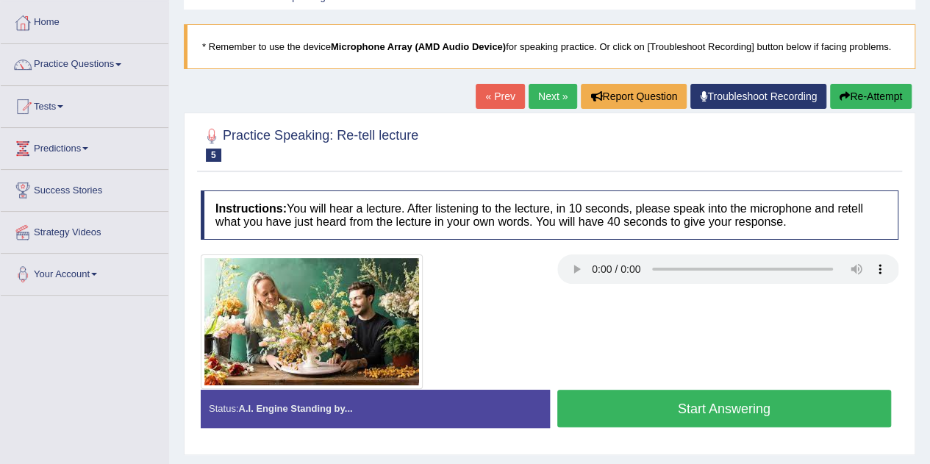
scroll to position [147, 0]
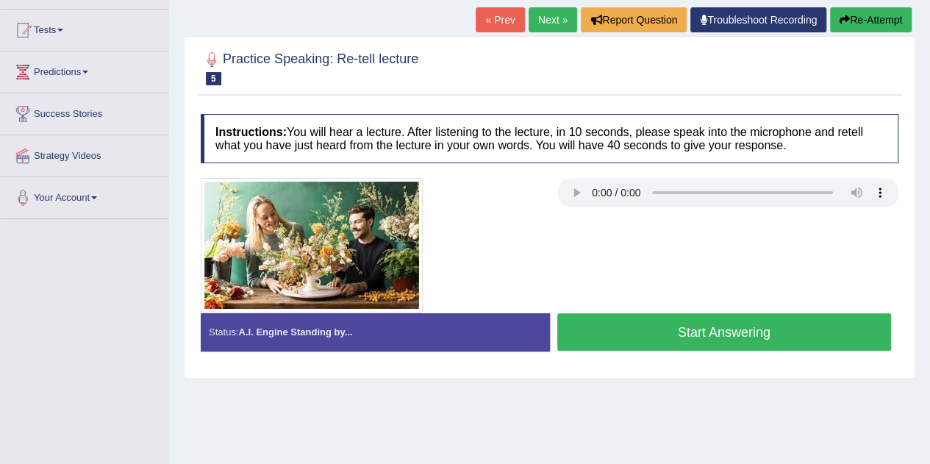
drag, startPoint x: 609, startPoint y: 334, endPoint x: 617, endPoint y: 329, distance: 10.2
click at [609, 334] on button "Start Answering" at bounding box center [724, 331] width 334 height 37
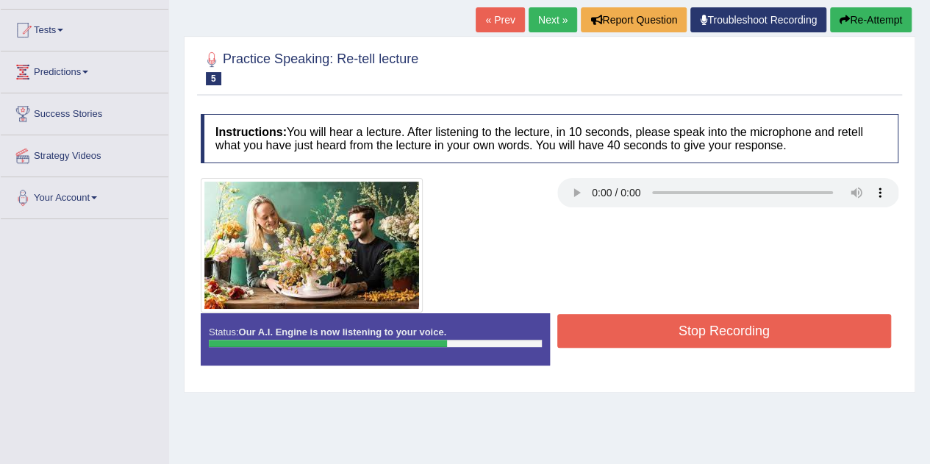
click at [697, 325] on button "Stop Recording" at bounding box center [724, 331] width 334 height 34
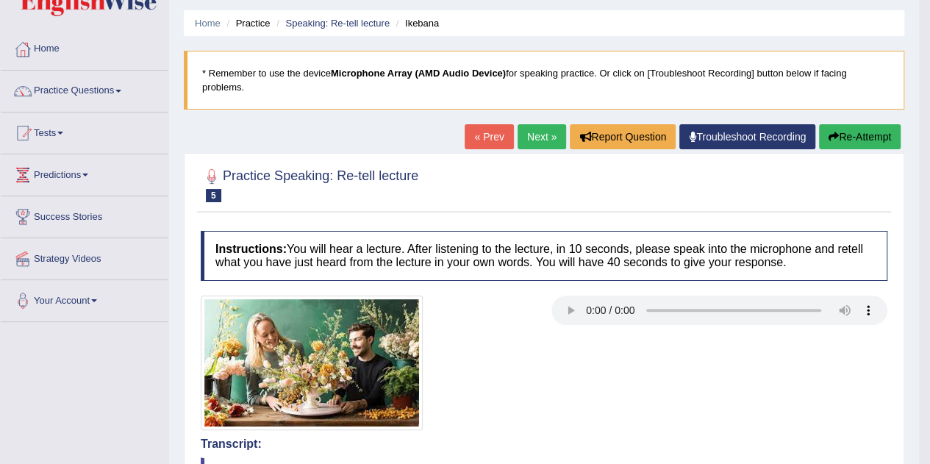
scroll to position [0, 0]
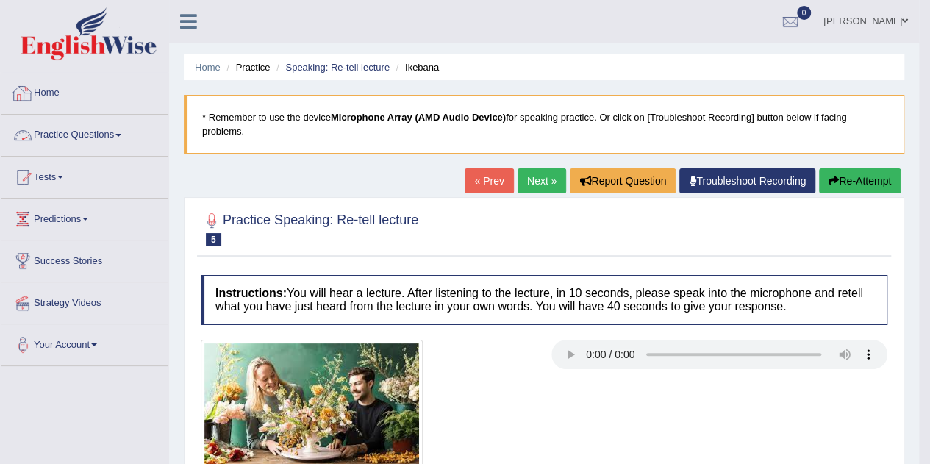
click at [35, 126] on link "Practice Questions" at bounding box center [85, 133] width 168 height 37
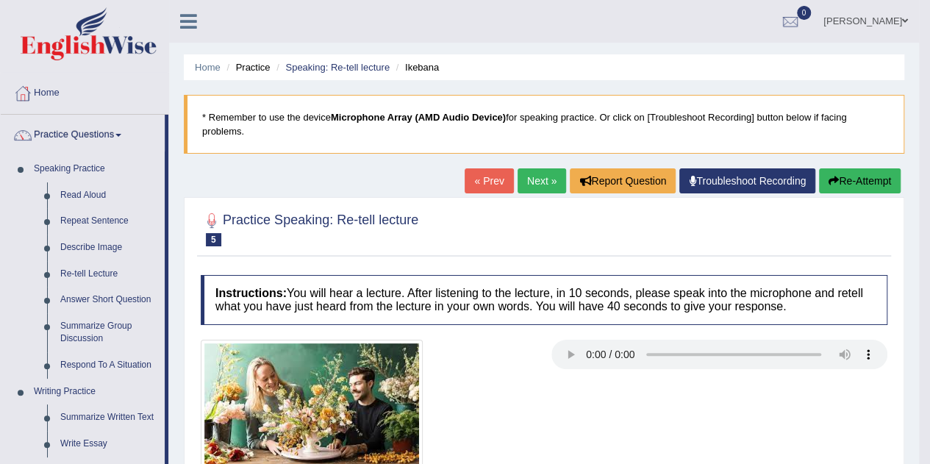
click at [107, 271] on link "Re-tell Lecture" at bounding box center [109, 274] width 111 height 26
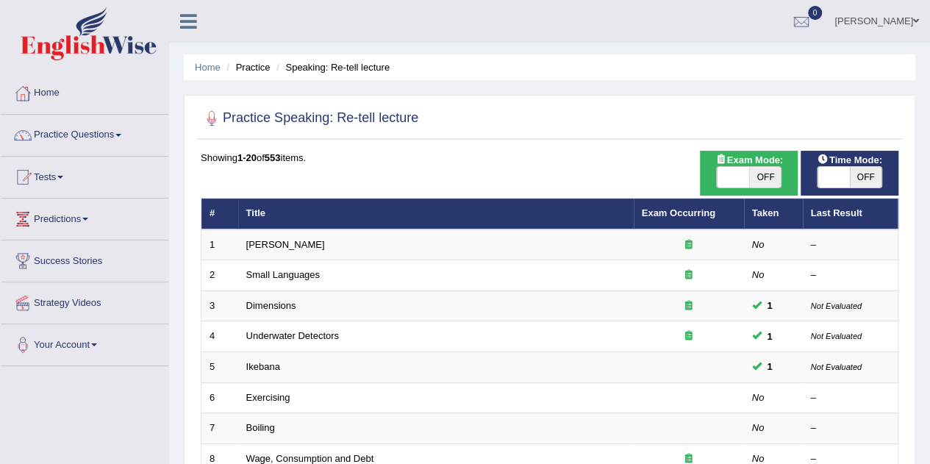
click at [763, 176] on span "OFF" at bounding box center [765, 177] width 32 height 21
checkbox input "true"
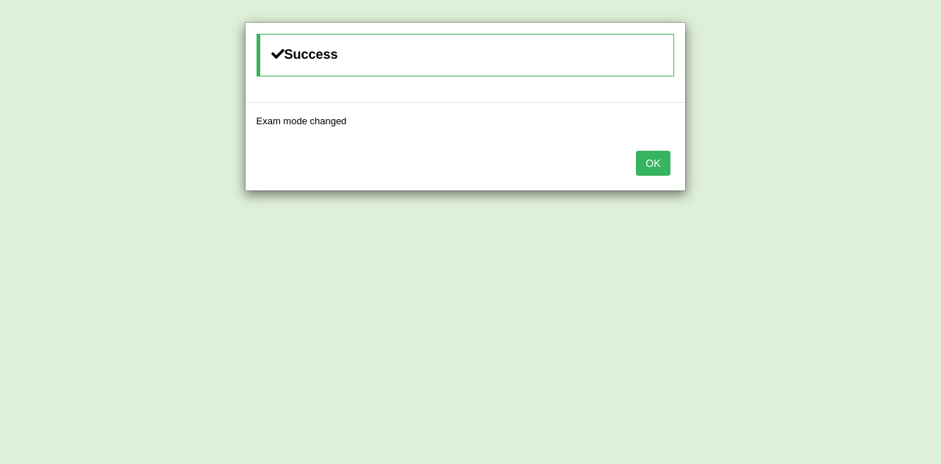
click at [660, 165] on button "OK" at bounding box center [653, 163] width 34 height 25
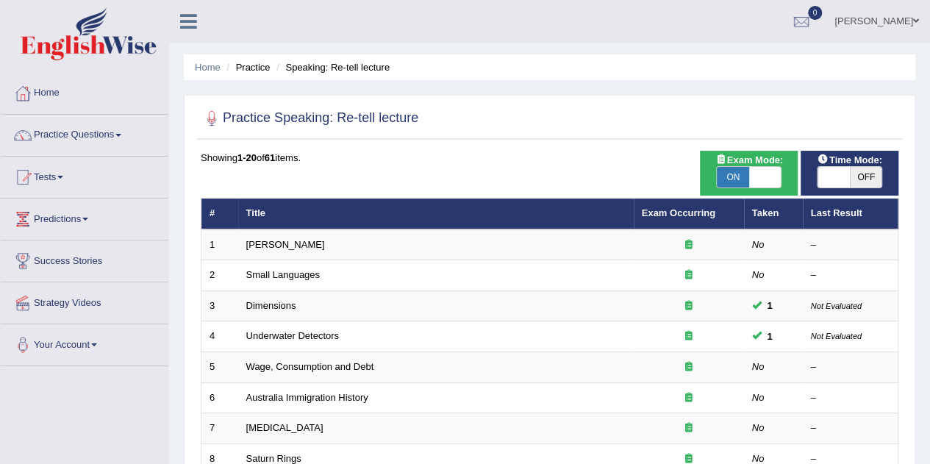
click at [854, 182] on span "OFF" at bounding box center [866, 177] width 32 height 21
checkbox input "true"
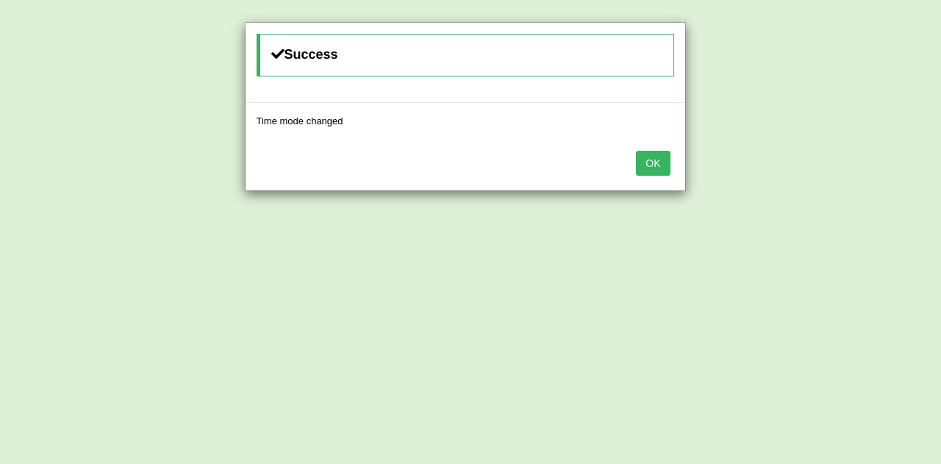
drag, startPoint x: 659, startPoint y: 158, endPoint x: 757, endPoint y: 35, distance: 156.9
click at [658, 158] on button "OK" at bounding box center [653, 163] width 34 height 25
